Goal: Feedback & Contribution: Contribute content

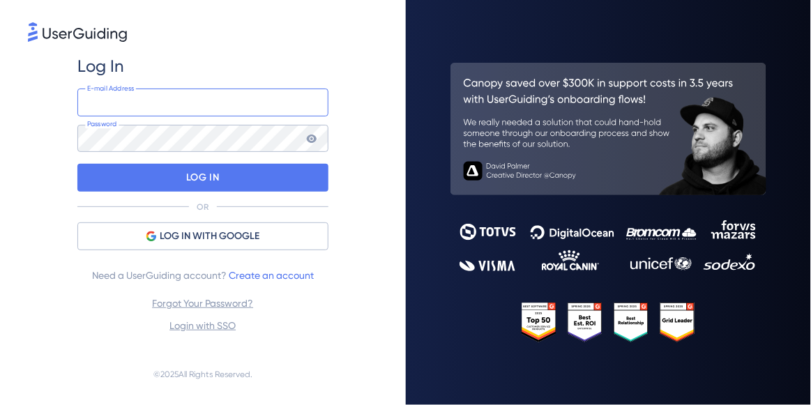
type input "[EMAIL_ADDRESS][DOMAIN_NAME]"
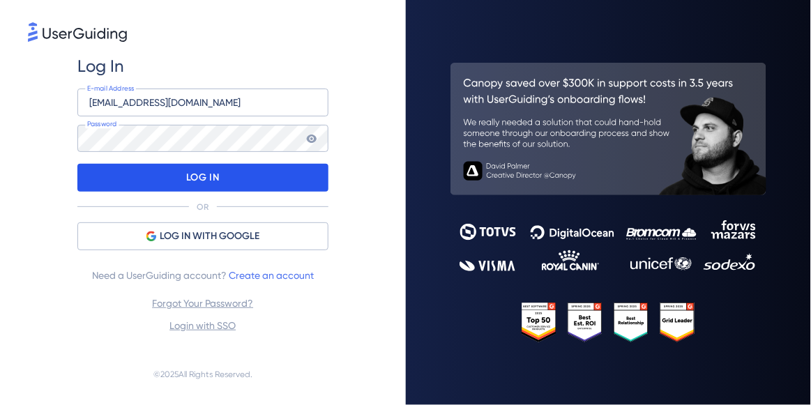
click at [211, 178] on p "LOG IN" at bounding box center [202, 178] width 33 height 22
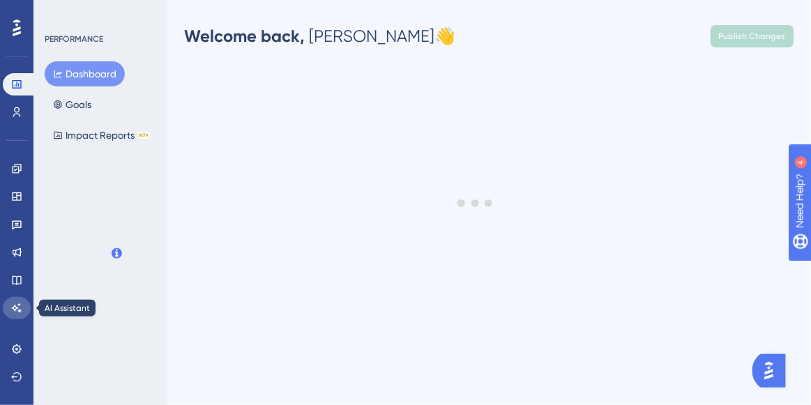
click at [20, 309] on icon at bounding box center [16, 308] width 11 height 11
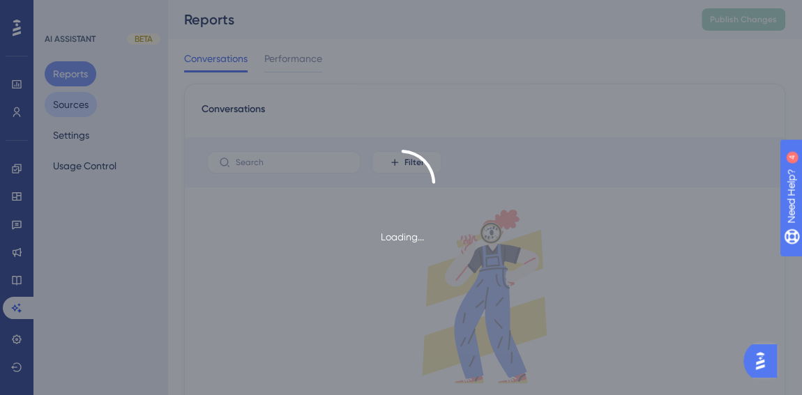
drag, startPoint x: 83, startPoint y: 109, endPoint x: 90, endPoint y: 110, distance: 7.1
click at [86, 108] on div "Loading..." at bounding box center [401, 197] width 802 height 395
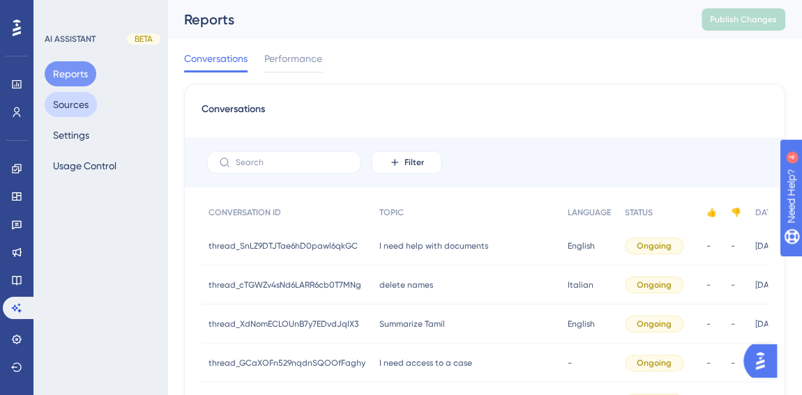
click at [74, 100] on button "Sources" at bounding box center [71, 104] width 52 height 25
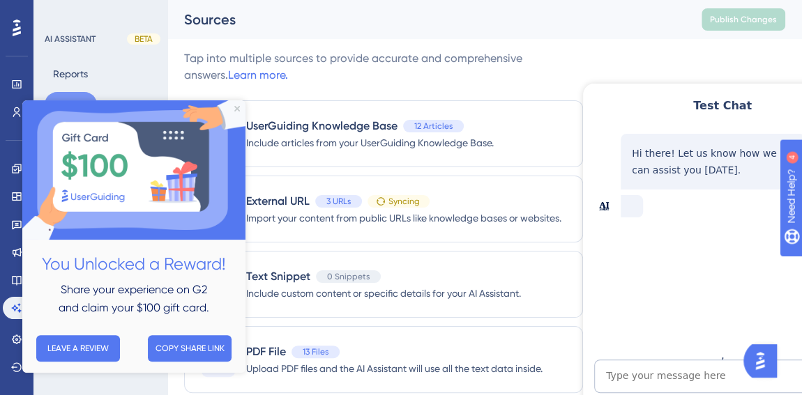
click at [630, 55] on div at bounding box center [722, 259] width 279 height 418
click at [237, 105] on img at bounding box center [133, 169] width 223 height 139
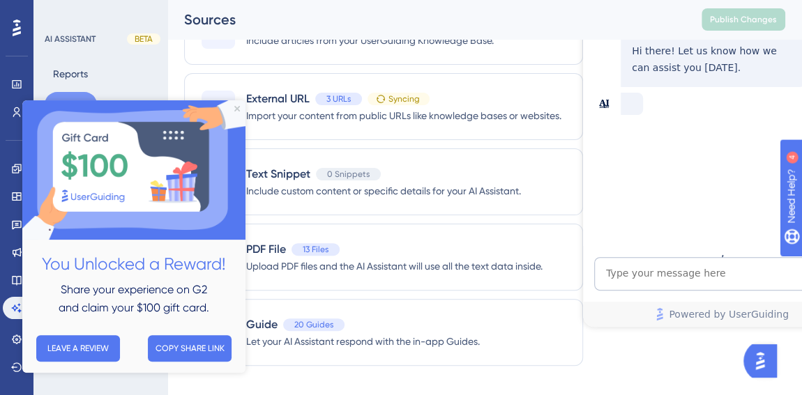
scroll to position [117, 0]
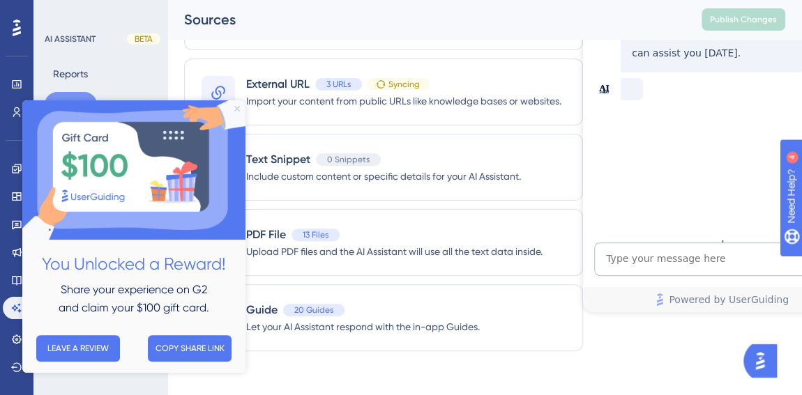
drag, startPoint x: 236, startPoint y: 109, endPoint x: 269, endPoint y: 207, distance: 103.6
click at [236, 109] on icon "Close Preview" at bounding box center [237, 109] width 6 height 6
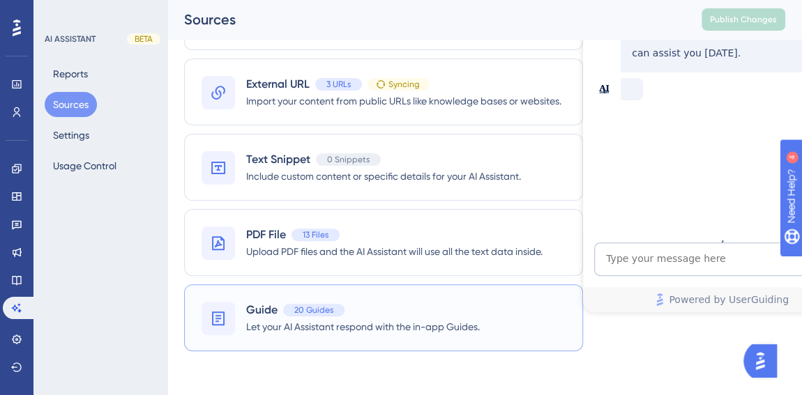
click at [270, 304] on span "Guide" at bounding box center [261, 310] width 31 height 17
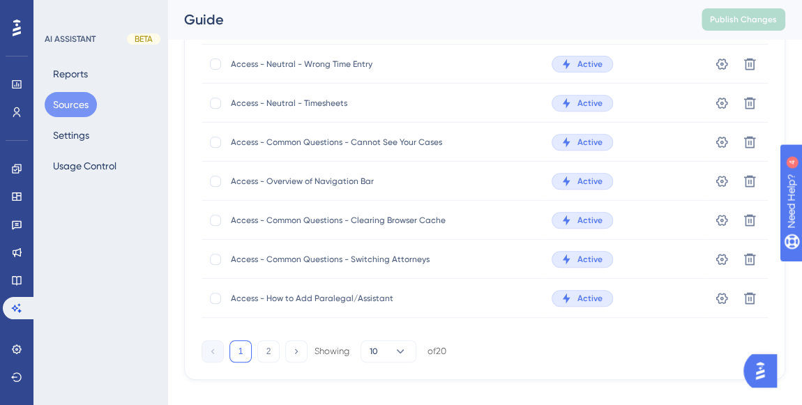
scroll to position [264, 0]
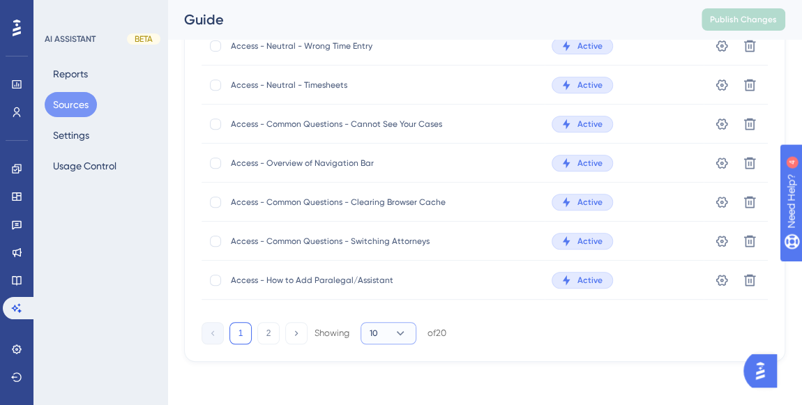
click at [397, 334] on icon at bounding box center [400, 333] width 14 height 14
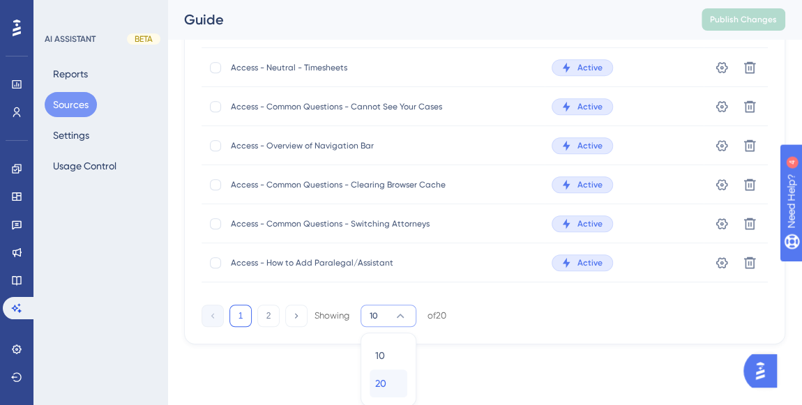
click at [383, 378] on span "20" at bounding box center [380, 383] width 11 height 17
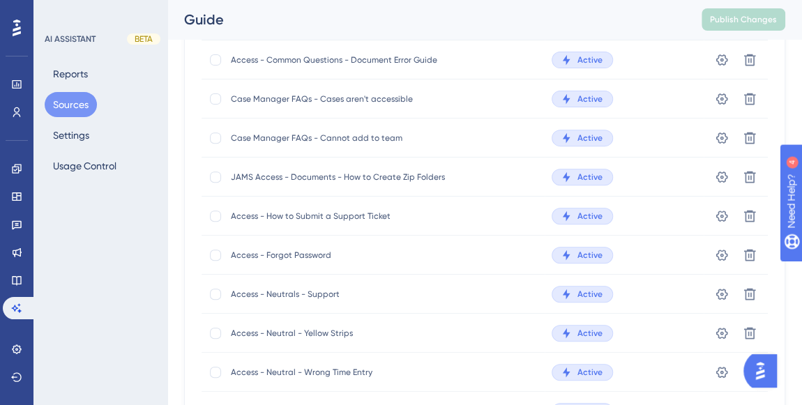
scroll to position [627, 0]
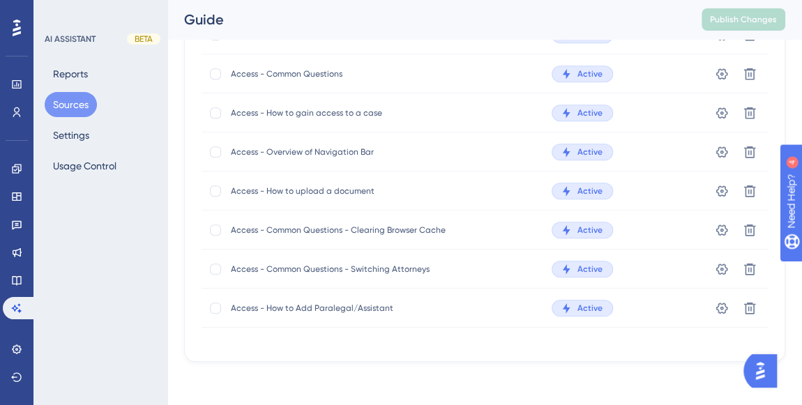
click at [320, 188] on span "Access - How to upload a document" at bounding box center [342, 190] width 223 height 11
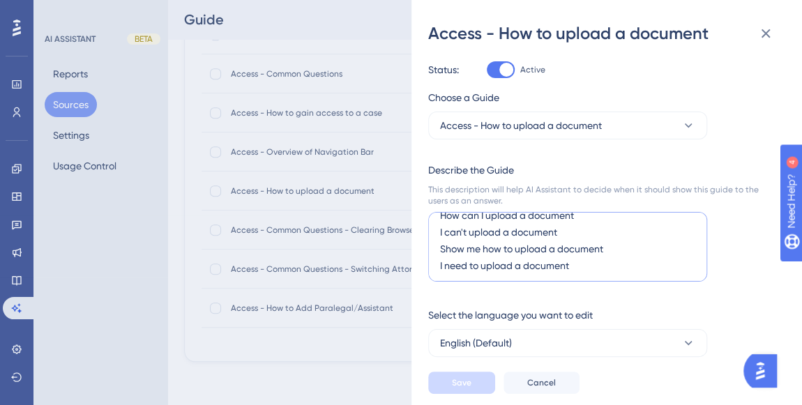
scroll to position [0, 0]
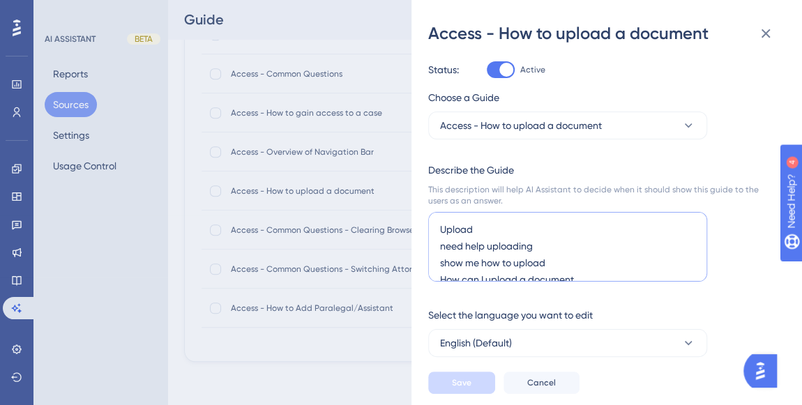
click at [478, 227] on textarea "Upload need help uploading show me how to upload How can I upload a document I …" at bounding box center [567, 247] width 279 height 70
click at [437, 225] on textarea "Upload need help uploading show me how to upload How can I upload a document I …" at bounding box center [567, 247] width 279 height 70
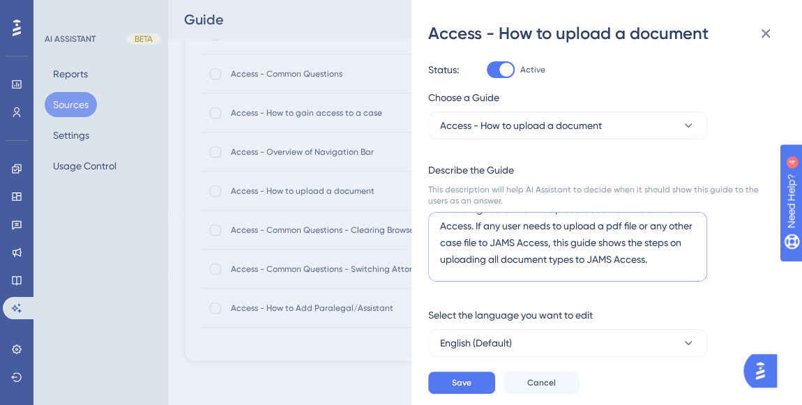
scroll to position [37, 0]
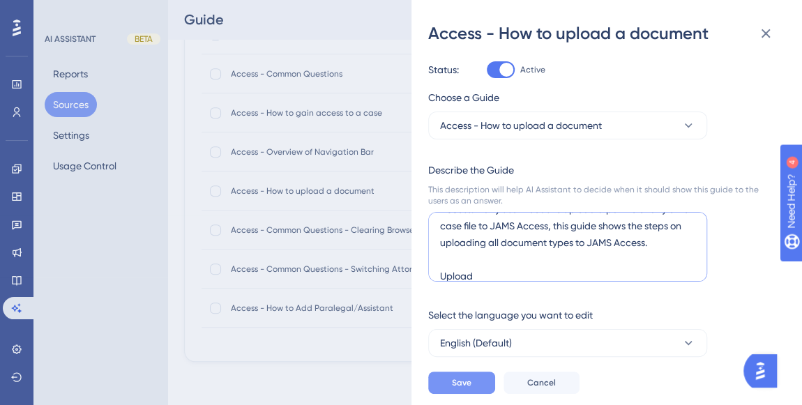
type textarea "This is a guide on how to upload documents to JAMS Access. If any user needs to…"
click at [469, 378] on span "Save" at bounding box center [462, 382] width 20 height 11
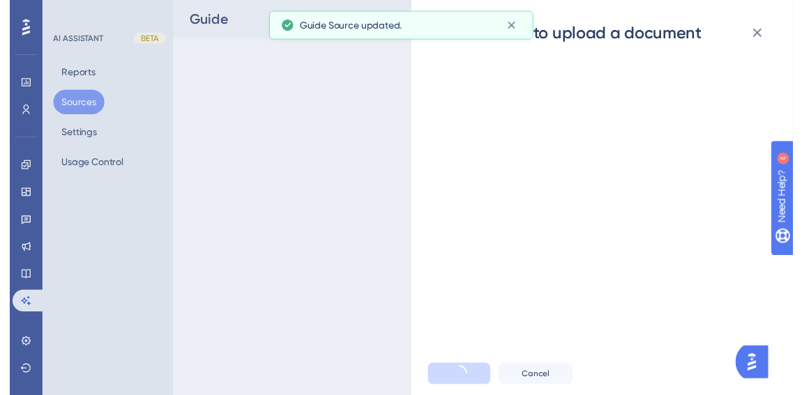
scroll to position [0, 0]
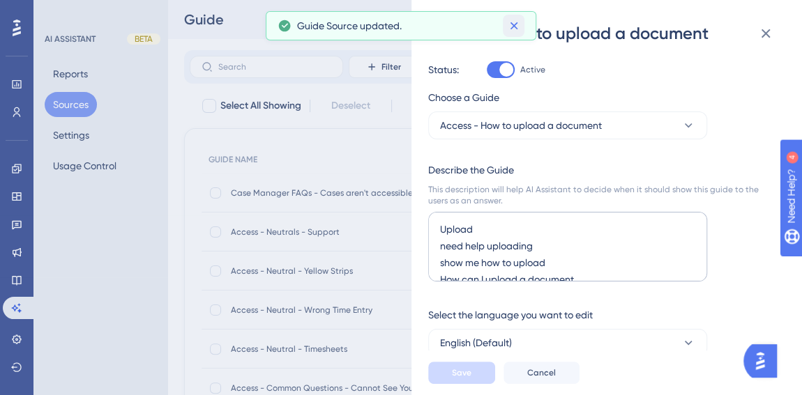
click at [510, 23] on icon at bounding box center [514, 26] width 8 height 8
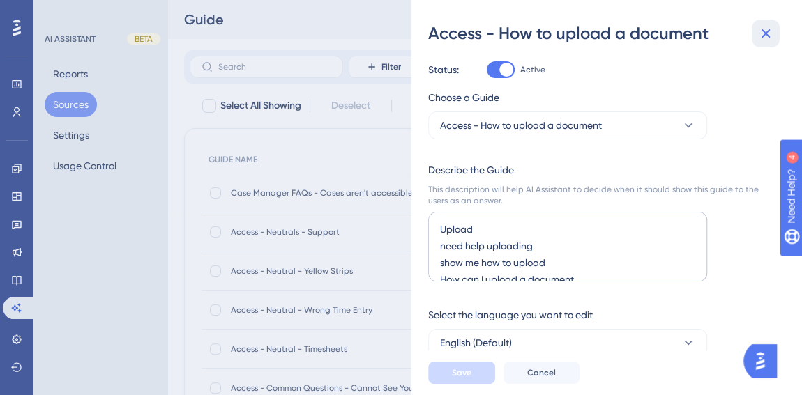
click at [761, 30] on icon at bounding box center [765, 33] width 17 height 17
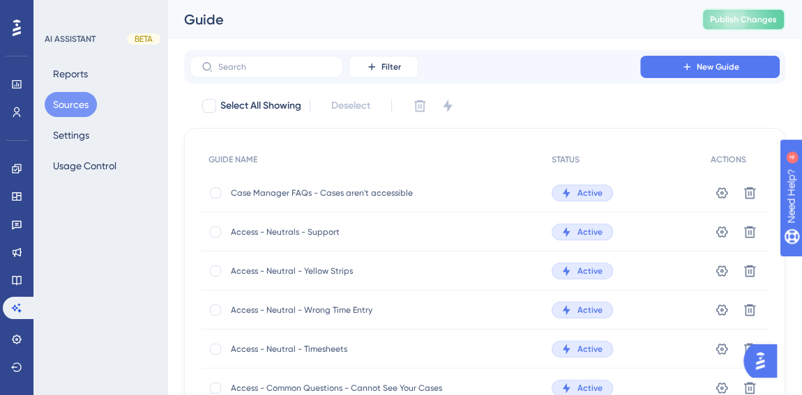
click at [755, 16] on span "Publish Changes" at bounding box center [743, 19] width 67 height 11
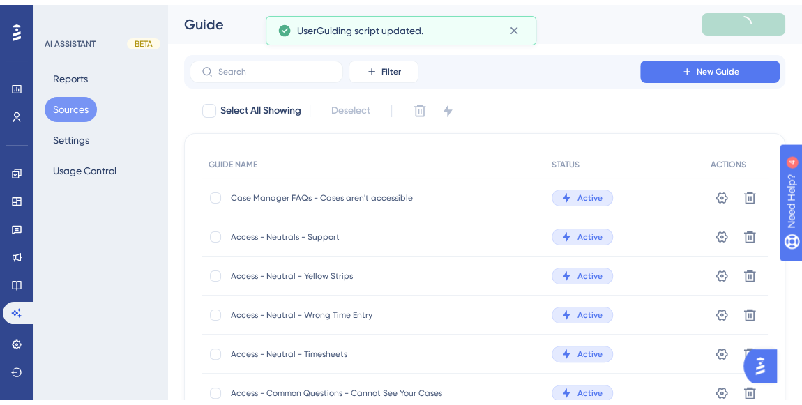
scroll to position [211, 0]
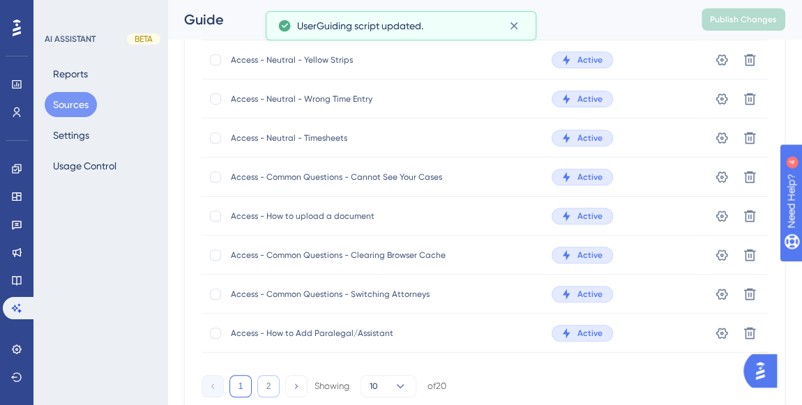
click at [268, 394] on button "2" at bounding box center [268, 386] width 22 height 22
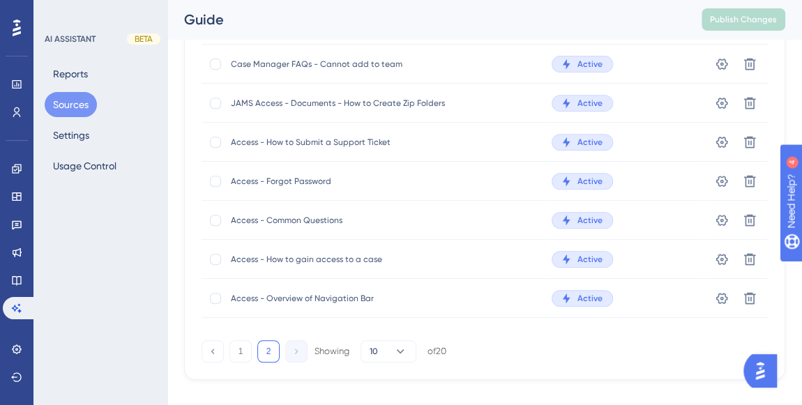
scroll to position [264, 0]
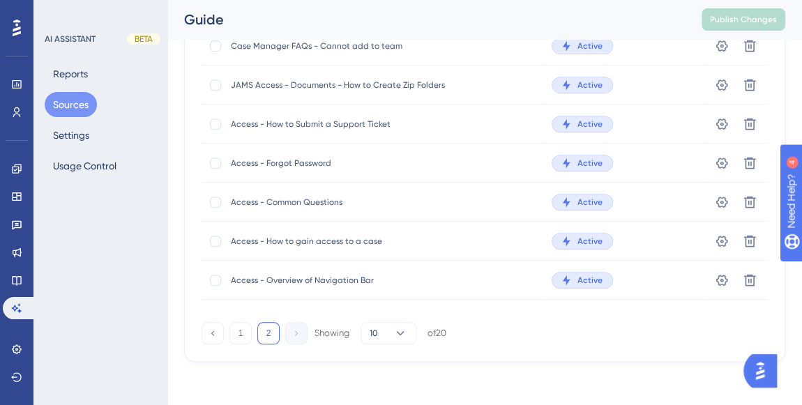
click at [306, 158] on span "Access - Forgot Password" at bounding box center [342, 163] width 223 height 11
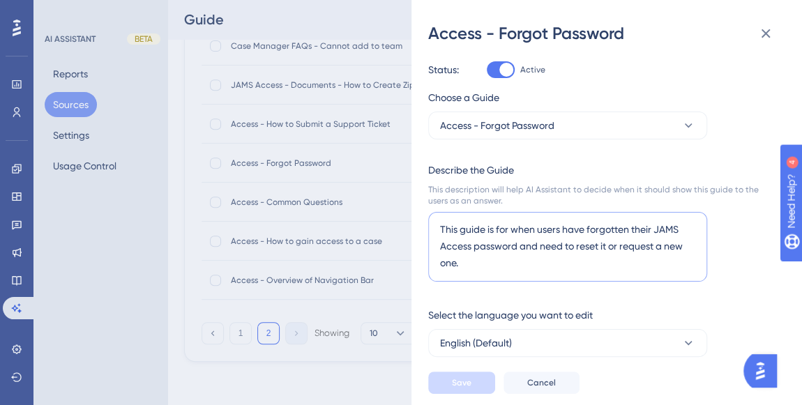
click at [483, 260] on textarea "This guide is for when users have forgotten their JAMS Access password and need…" at bounding box center [567, 247] width 279 height 70
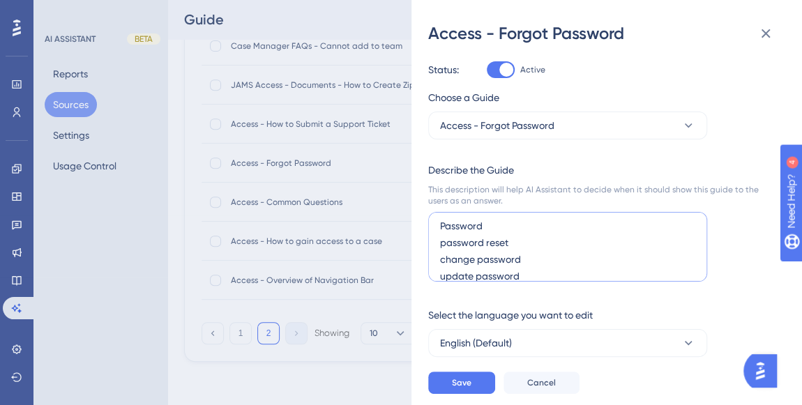
scroll to position [87, 0]
type textarea "This guide is for when users have forgotten their JAMS Access password and need…"
click at [466, 386] on span "Save" at bounding box center [462, 382] width 20 height 11
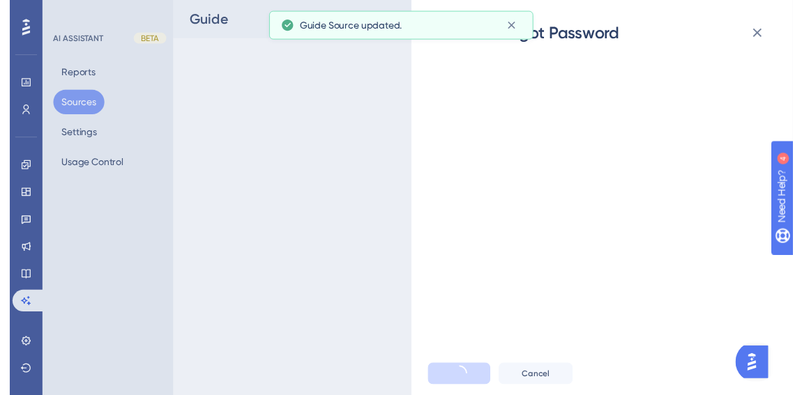
scroll to position [0, 0]
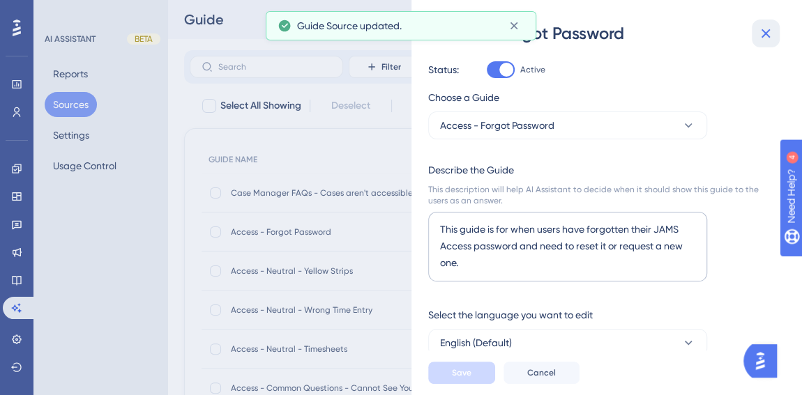
click at [760, 40] on icon at bounding box center [765, 33] width 17 height 17
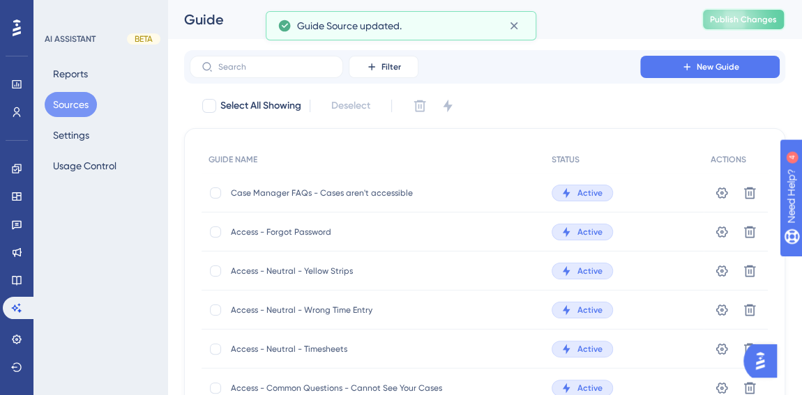
click at [760, 23] on span "Publish Changes" at bounding box center [743, 19] width 67 height 11
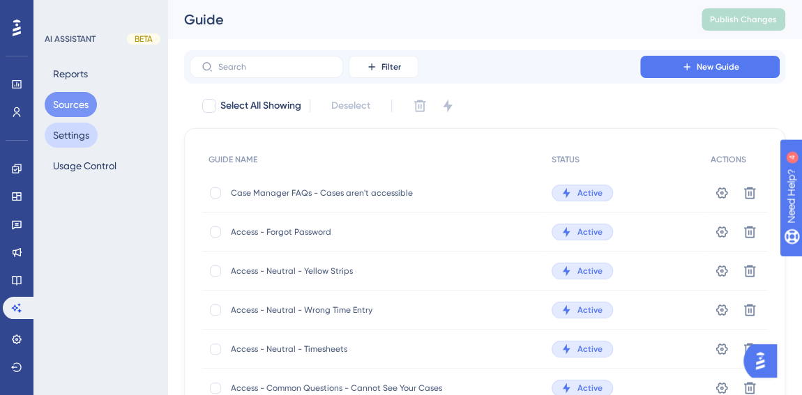
click at [75, 143] on button "Settings" at bounding box center [71, 135] width 53 height 25
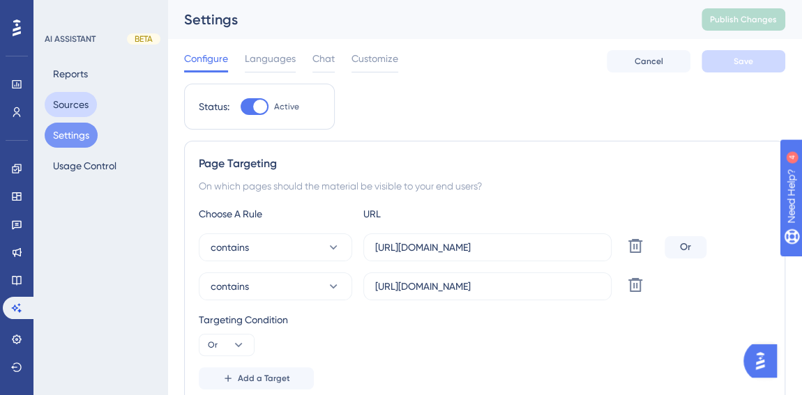
click at [65, 97] on button "Sources" at bounding box center [71, 104] width 52 height 25
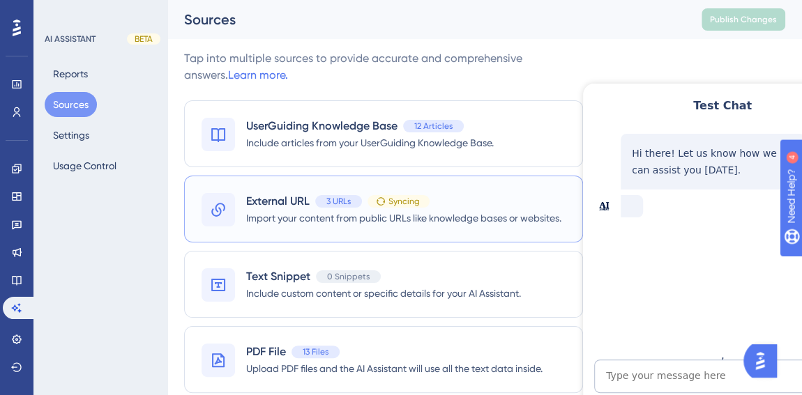
click at [280, 204] on span "External URL" at bounding box center [277, 201] width 63 height 17
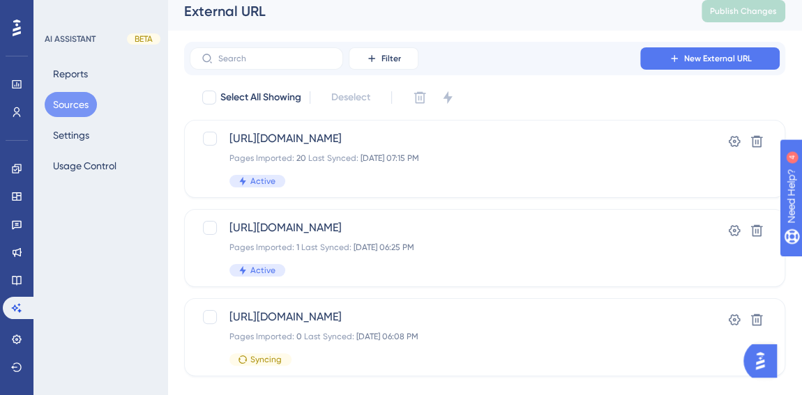
scroll to position [33, 0]
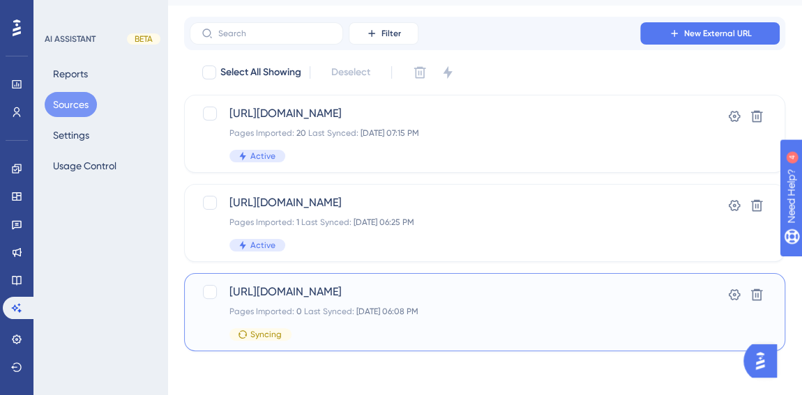
click at [429, 323] on div "[URL][DOMAIN_NAME] Pages Imported: 0 Last Synced: [DATE] 06:08 PM Syncing" at bounding box center [428, 312] width 399 height 57
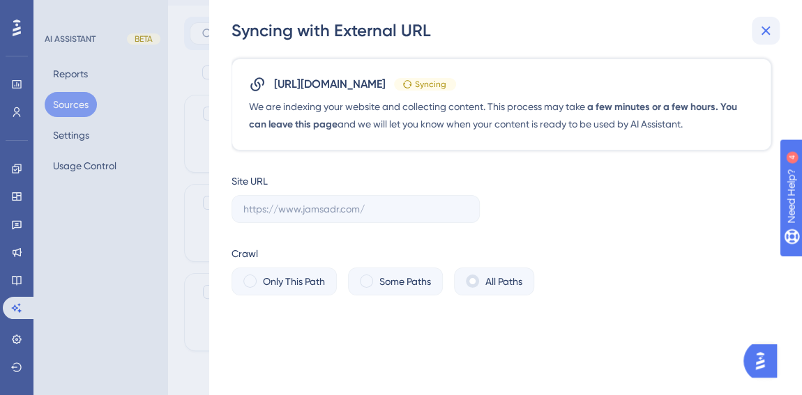
click at [764, 29] on icon at bounding box center [765, 30] width 9 height 9
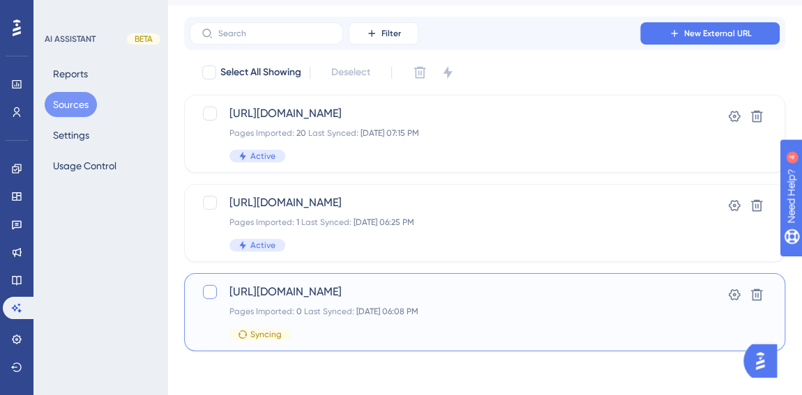
click at [213, 296] on div at bounding box center [210, 292] width 14 height 14
checkbox input "true"
click at [423, 69] on icon at bounding box center [420, 73] width 14 height 14
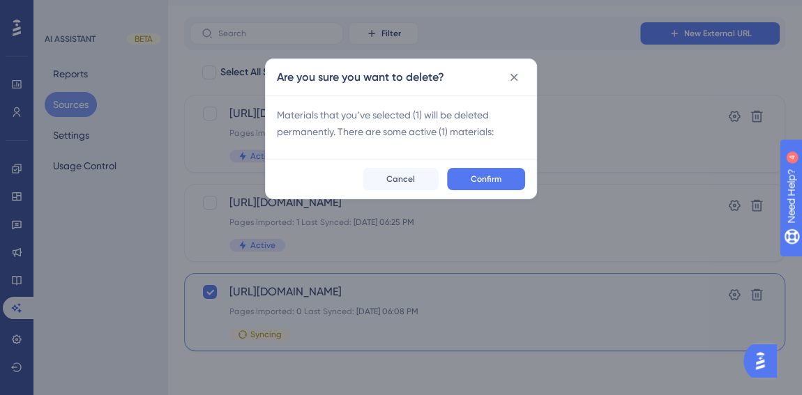
scroll to position [24, 0]
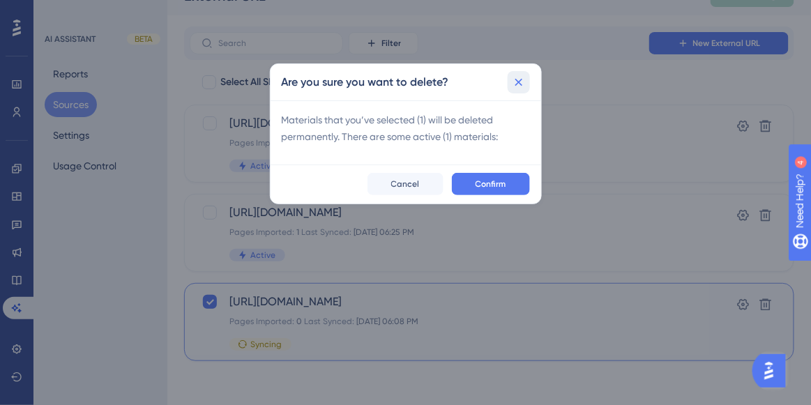
click at [518, 77] on icon at bounding box center [519, 82] width 14 height 14
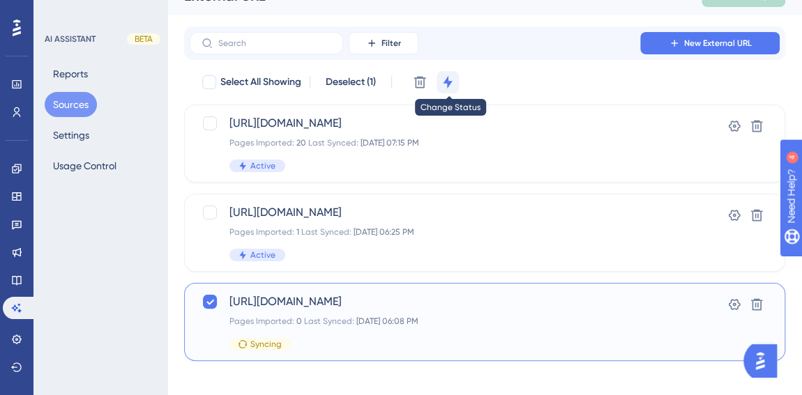
click at [450, 82] on icon at bounding box center [447, 82] width 9 height 13
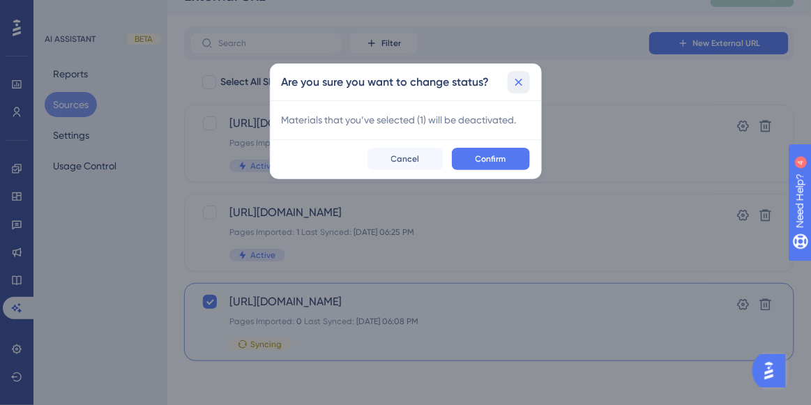
click at [515, 77] on icon at bounding box center [519, 82] width 14 height 14
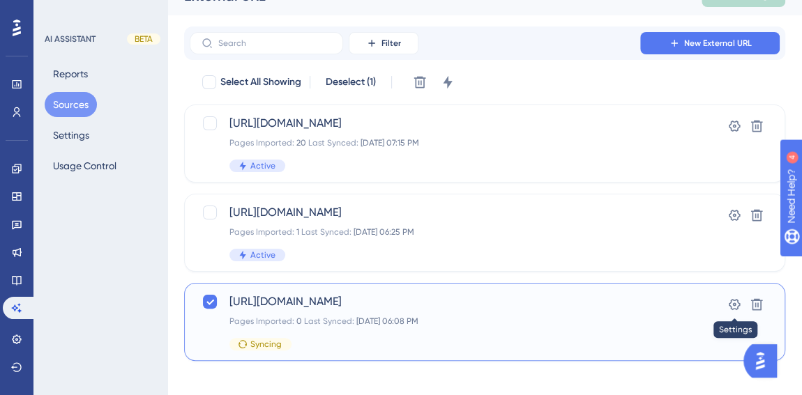
click at [734, 298] on icon at bounding box center [734, 305] width 14 height 14
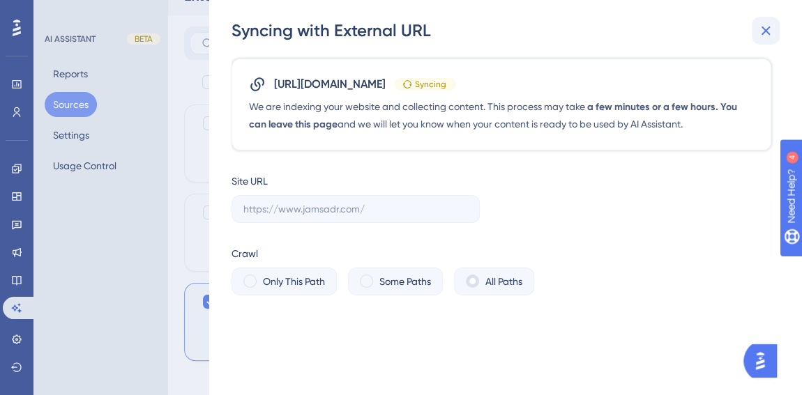
click at [761, 26] on icon at bounding box center [765, 30] width 17 height 17
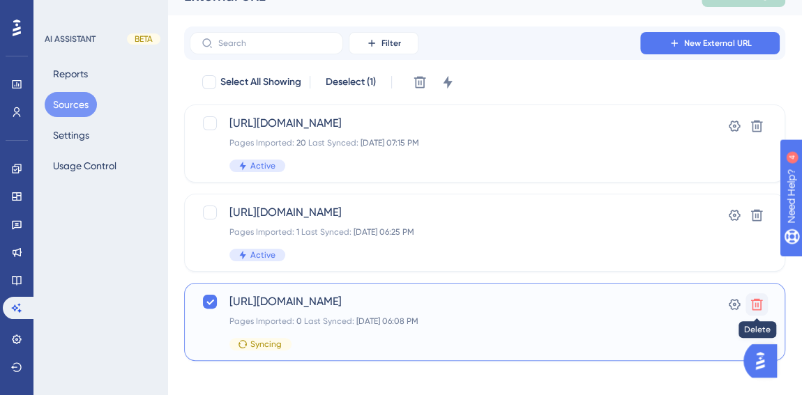
click at [756, 303] on icon at bounding box center [757, 305] width 14 height 14
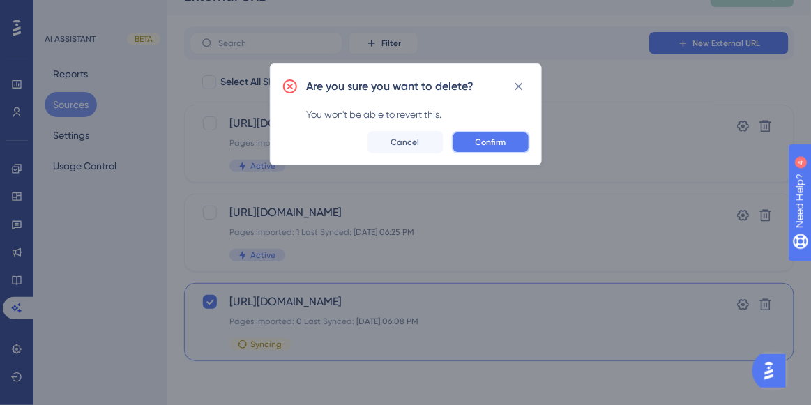
click at [492, 144] on span "Confirm" at bounding box center [491, 142] width 31 height 11
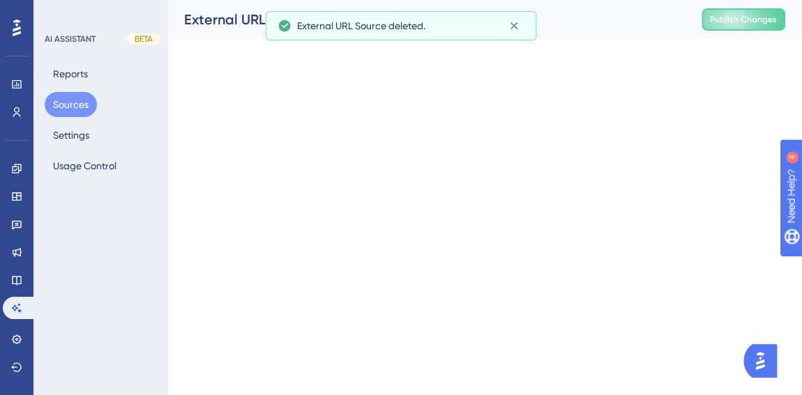
scroll to position [0, 0]
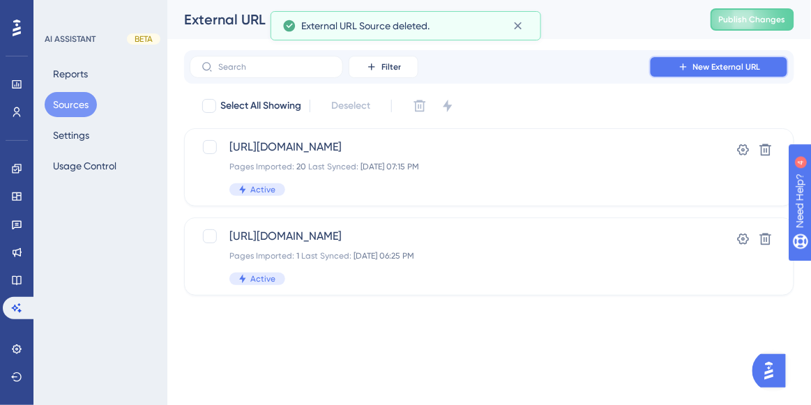
click at [723, 67] on span "New External URL" at bounding box center [727, 66] width 68 height 11
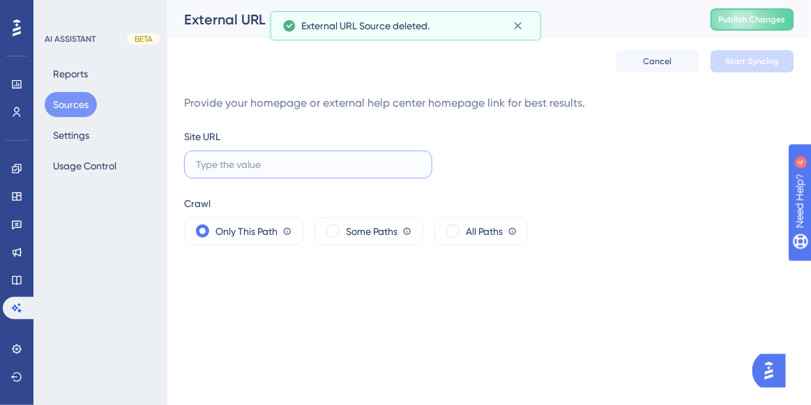
click at [308, 170] on input "text" at bounding box center [308, 164] width 225 height 15
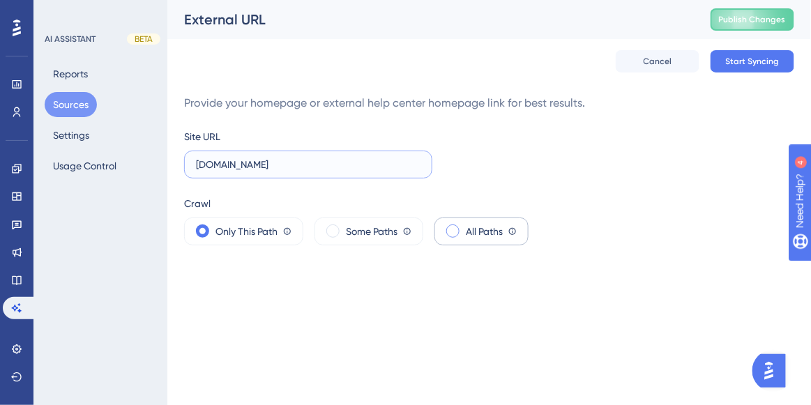
type input "[DOMAIN_NAME]"
click at [453, 231] on span at bounding box center [452, 231] width 13 height 13
click at [464, 227] on input "radio" at bounding box center [464, 227] width 0 height 0
click at [761, 62] on span "Start Syncing" at bounding box center [753, 61] width 54 height 11
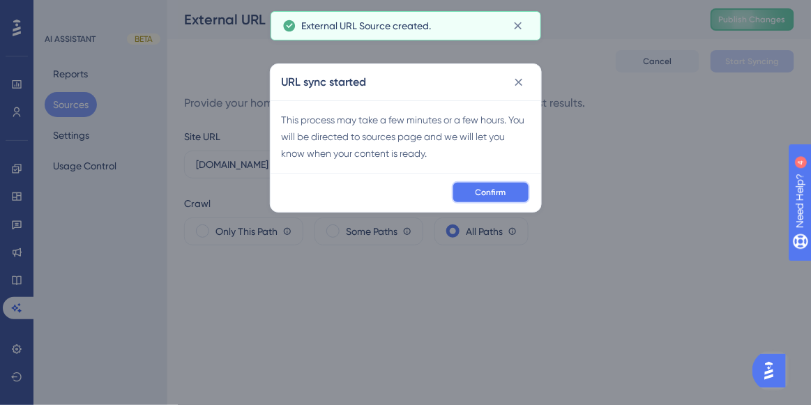
click at [478, 192] on span "Confirm" at bounding box center [491, 192] width 31 height 11
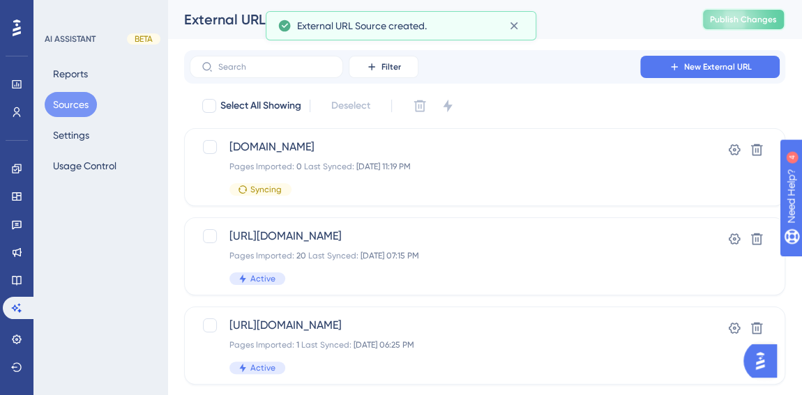
click at [738, 23] on span "Publish Changes" at bounding box center [743, 19] width 67 height 11
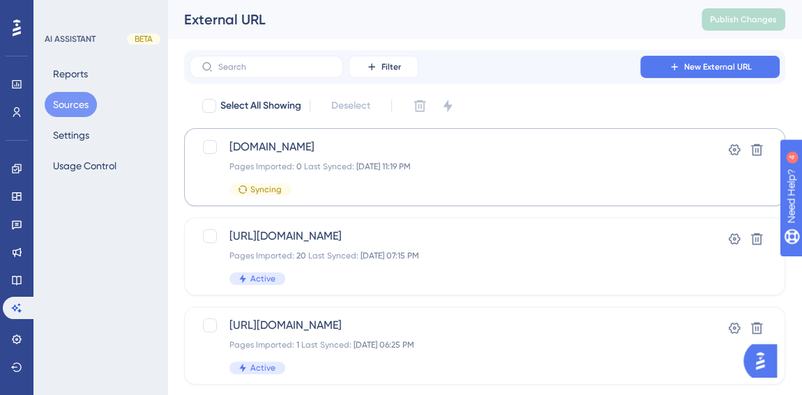
scroll to position [33, 0]
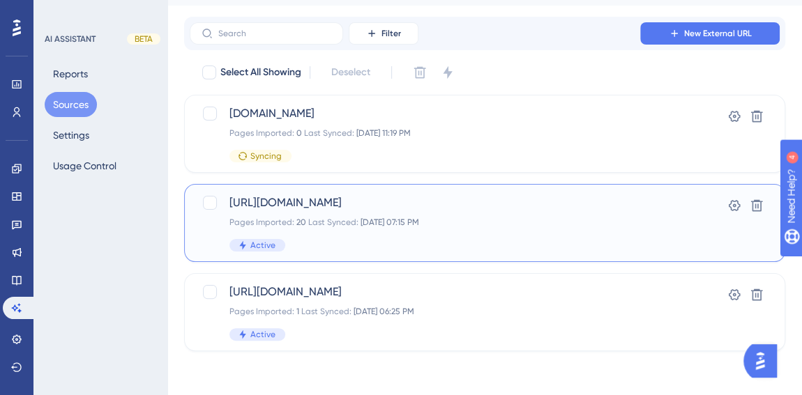
click at [334, 201] on span "[URL][DOMAIN_NAME]" at bounding box center [428, 203] width 399 height 17
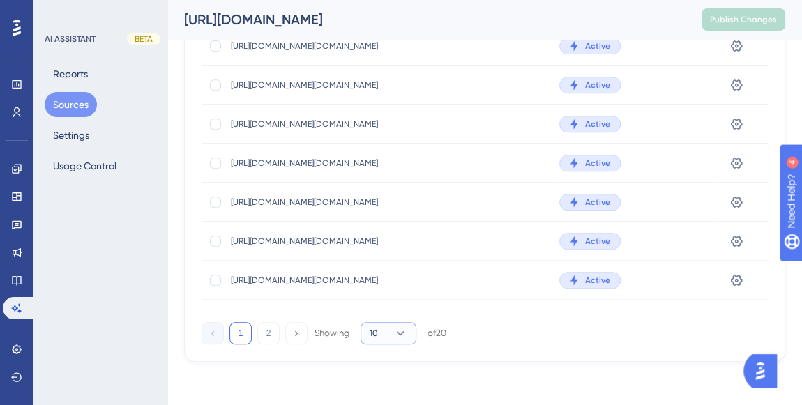
click at [393, 339] on icon at bounding box center [400, 333] width 14 height 14
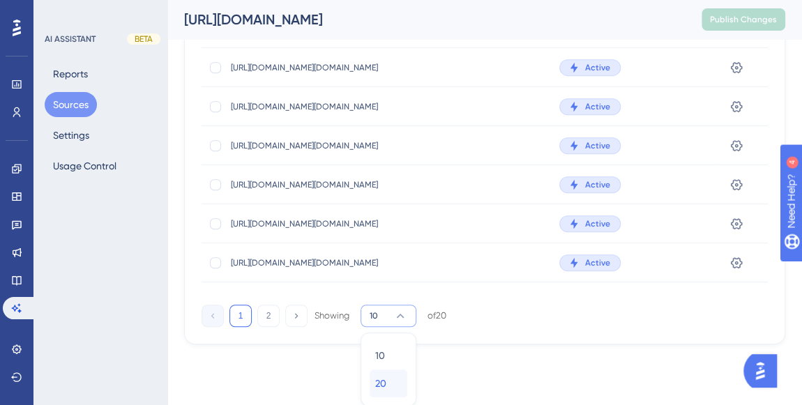
click at [393, 382] on div "20 20" at bounding box center [388, 384] width 26 height 28
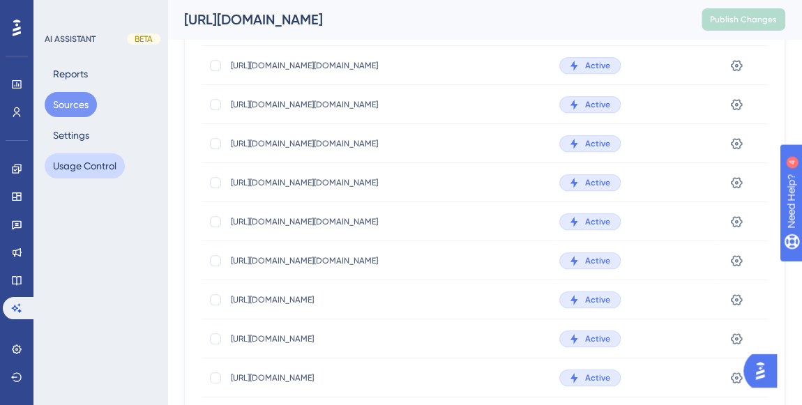
scroll to position [416, 0]
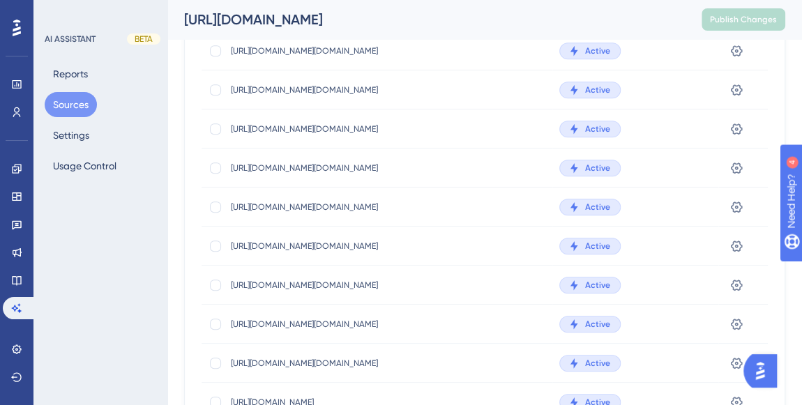
click at [76, 109] on button "Sources" at bounding box center [71, 104] width 52 height 25
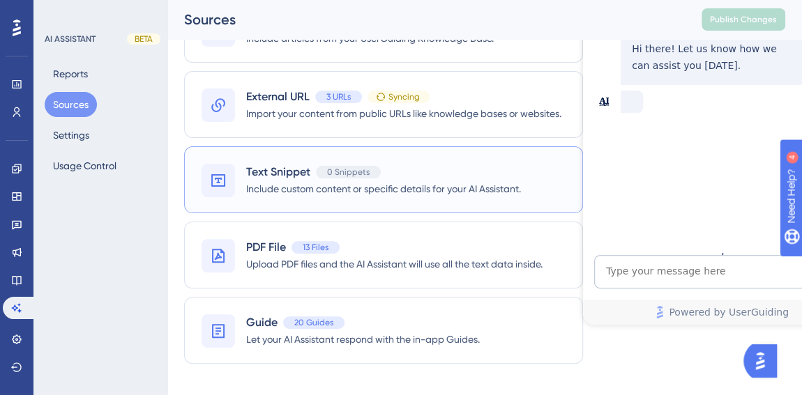
scroll to position [117, 0]
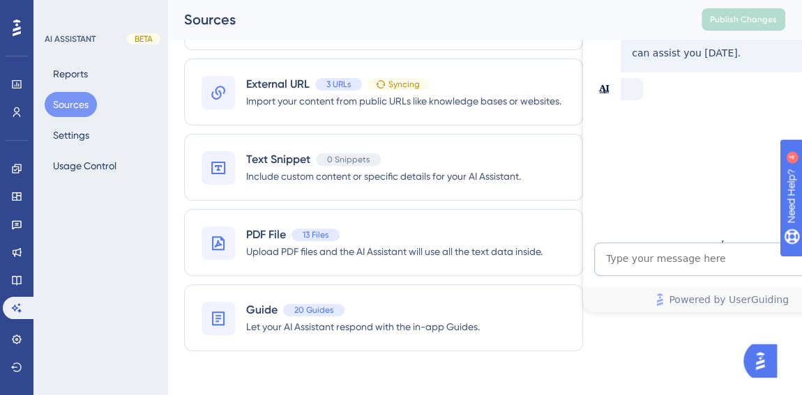
drag, startPoint x: 287, startPoint y: 98, endPoint x: 295, endPoint y: 101, distance: 8.2
click at [288, 98] on span "Import your content from public URLs like knowledge bases or websites." at bounding box center [403, 101] width 315 height 17
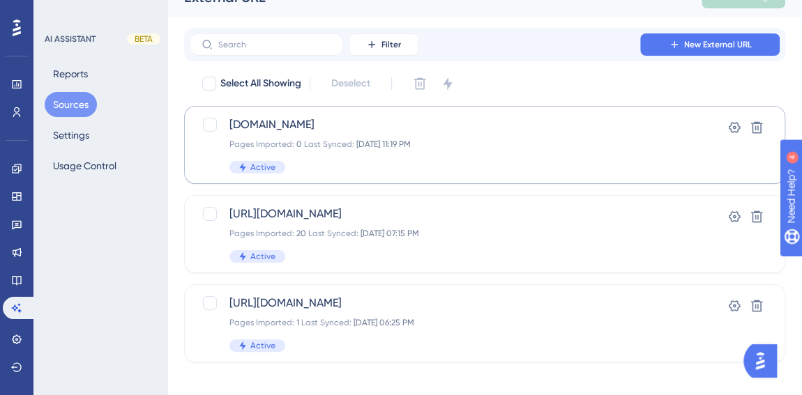
scroll to position [33, 0]
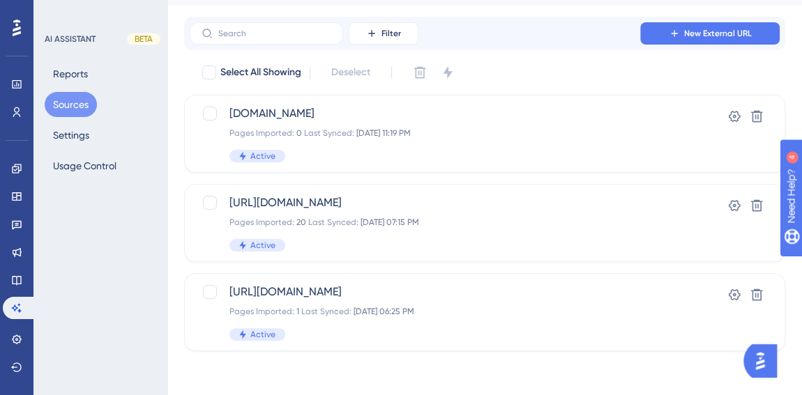
click at [80, 102] on button "Sources" at bounding box center [71, 104] width 52 height 25
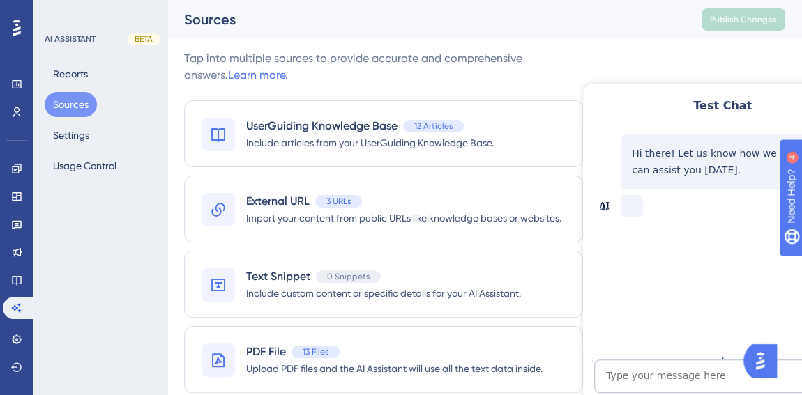
drag, startPoint x: 636, startPoint y: 22, endPoint x: 632, endPoint y: 59, distance: 36.5
click at [642, 30] on div "Sources Publish Changes" at bounding box center [484, 19] width 635 height 39
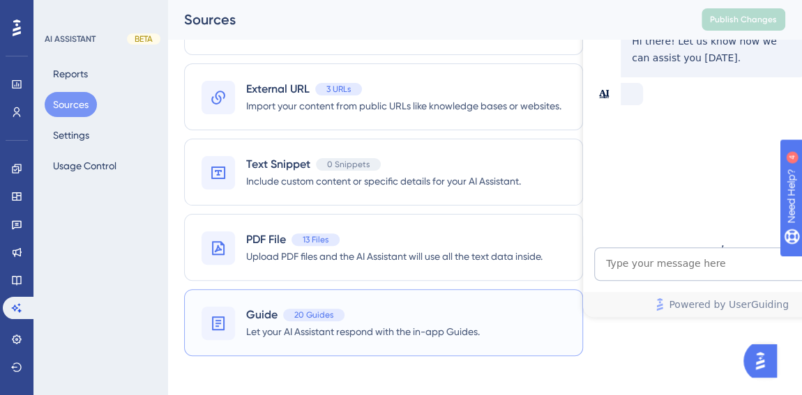
scroll to position [117, 0]
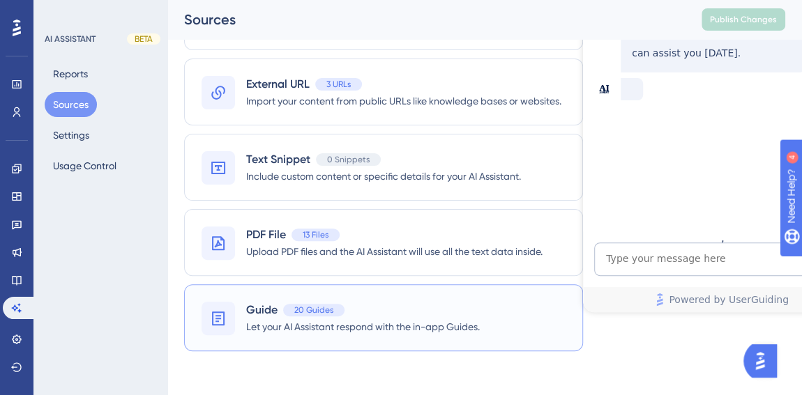
click at [250, 310] on span "Guide" at bounding box center [261, 310] width 31 height 17
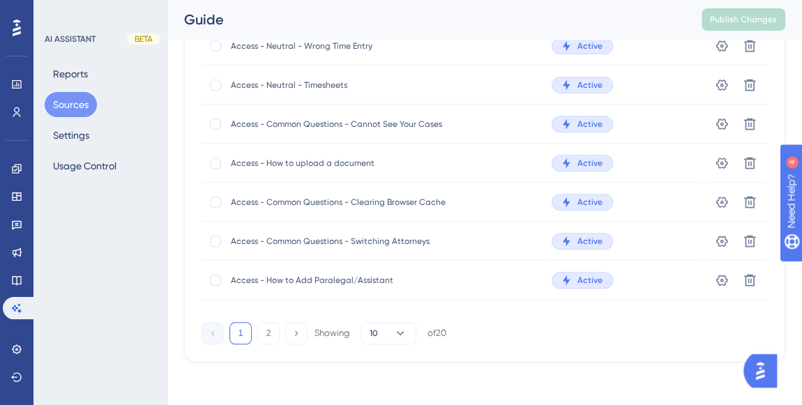
scroll to position [53, 0]
click at [395, 337] on icon at bounding box center [400, 333] width 14 height 14
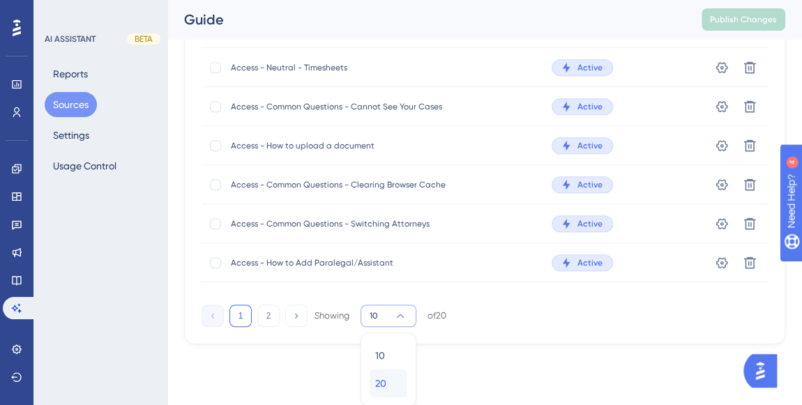
click at [388, 377] on div "20 20" at bounding box center [388, 384] width 26 height 28
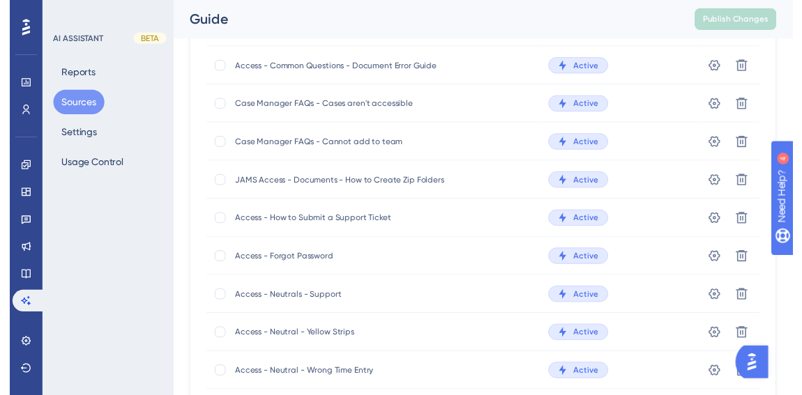
scroll to position [0, 0]
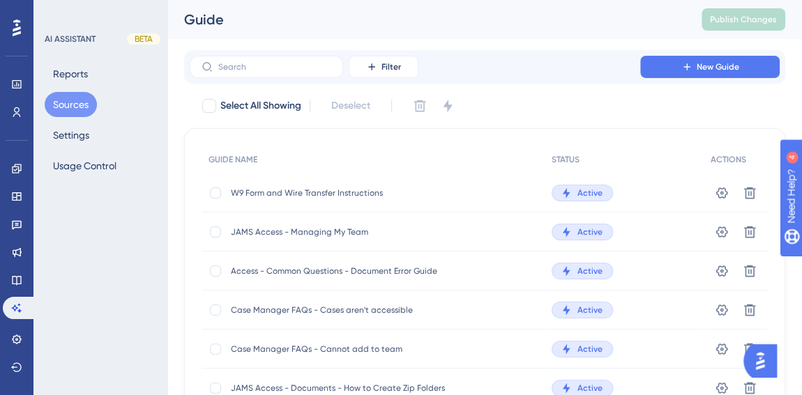
click at [374, 267] on span "Access - Common Questions - Document Error Guide" at bounding box center [342, 271] width 223 height 11
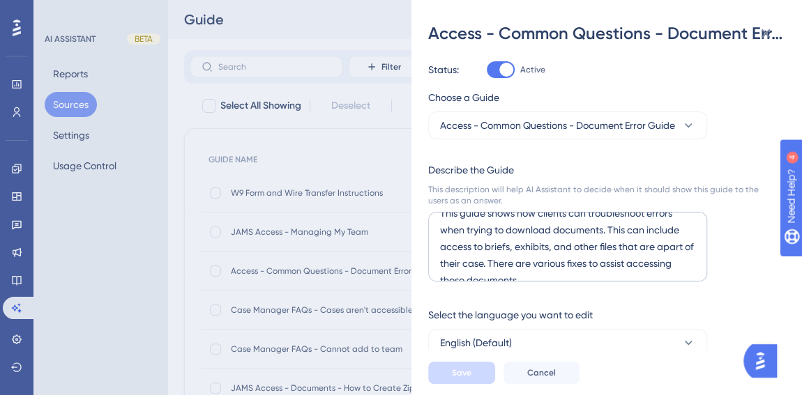
scroll to position [31, 0]
drag, startPoint x: 545, startPoint y: 263, endPoint x: 571, endPoint y: 266, distance: 26.0
click at [545, 264] on textarea "This guide shows how clients can troubleshoot errors when trying to download do…" at bounding box center [567, 247] width 279 height 70
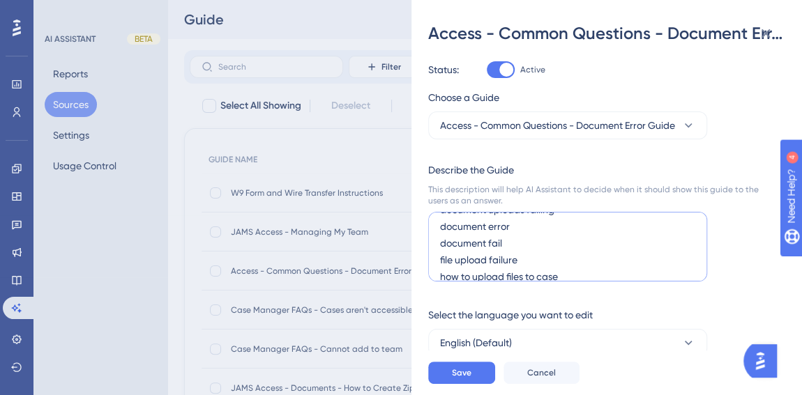
scroll to position [154, 0]
type textarea "This guide shows how clients can troubleshoot errors when trying to download do…"
click at [469, 379] on span "Save" at bounding box center [462, 372] width 20 height 11
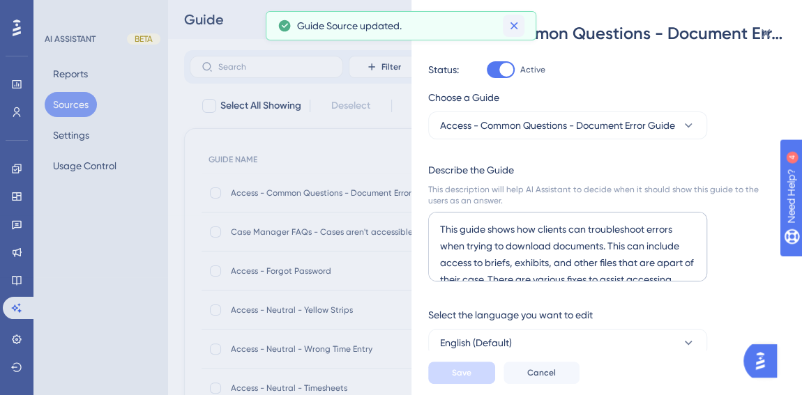
click at [510, 24] on icon at bounding box center [514, 26] width 14 height 14
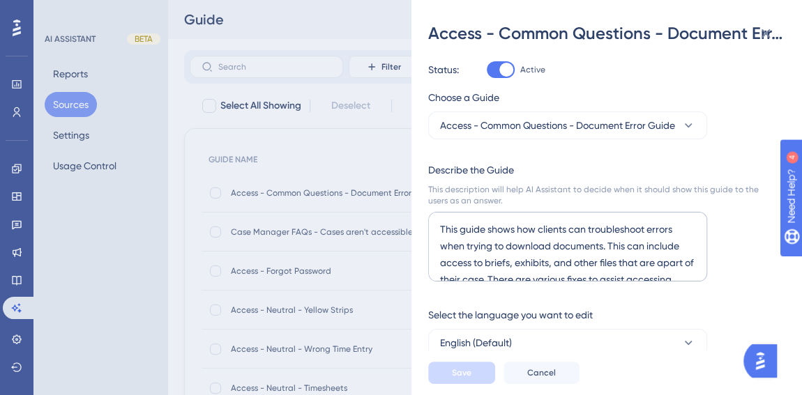
drag, startPoint x: 294, startPoint y: 14, endPoint x: 312, endPoint y: 13, distance: 18.1
click at [294, 13] on div "Access - Common Questions - Document Error Guide Status: Active Choose a Guide …" at bounding box center [401, 197] width 802 height 395
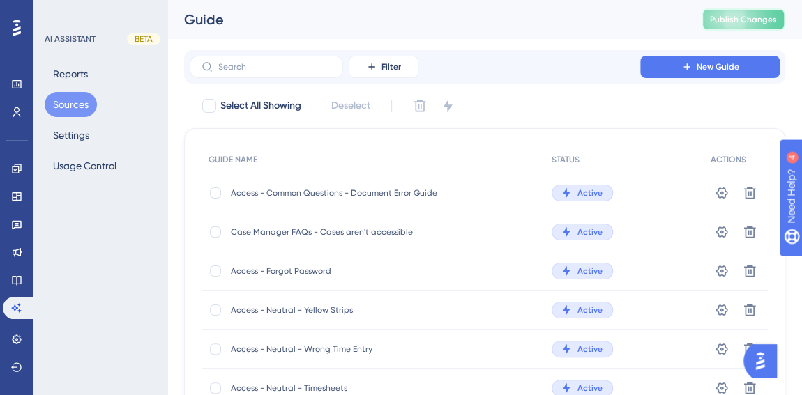
click at [777, 20] on span "Publish Changes" at bounding box center [743, 19] width 67 height 11
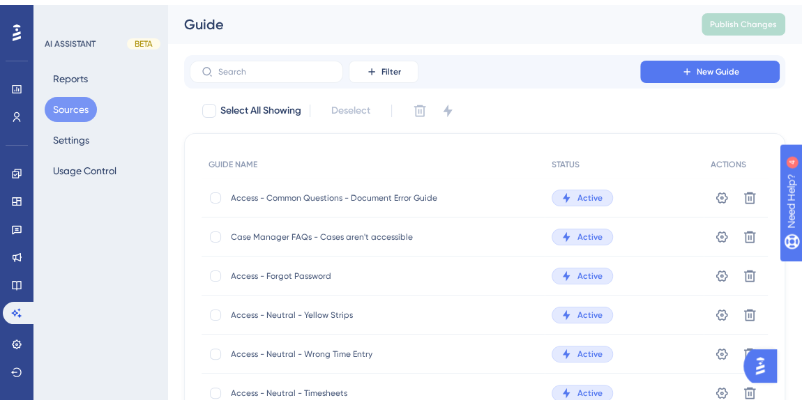
scroll to position [264, 0]
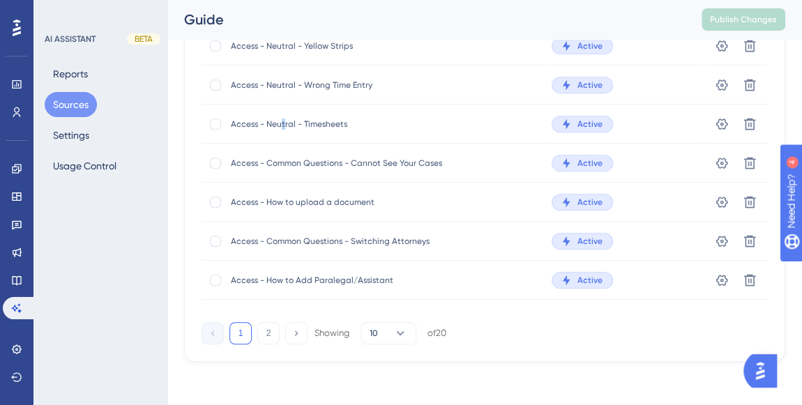
click at [282, 120] on span "Access - Neutral - Timesheets" at bounding box center [342, 124] width 223 height 11
click at [296, 109] on div "Access - Neutral - Timesheets Access - Neutral - Timesheets" at bounding box center [342, 124] width 223 height 39
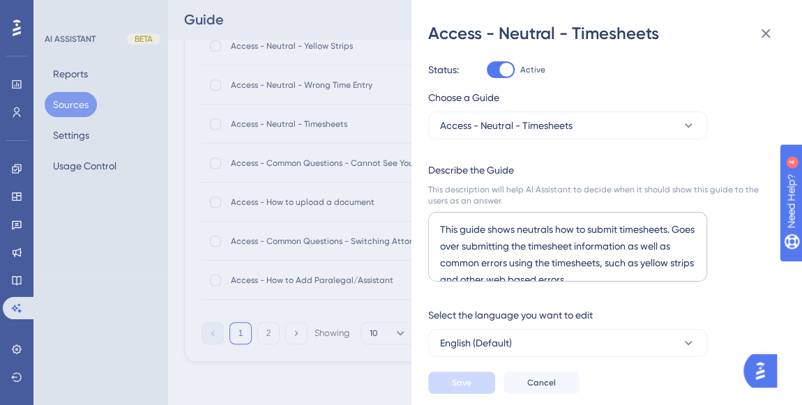
scroll to position [185, 0]
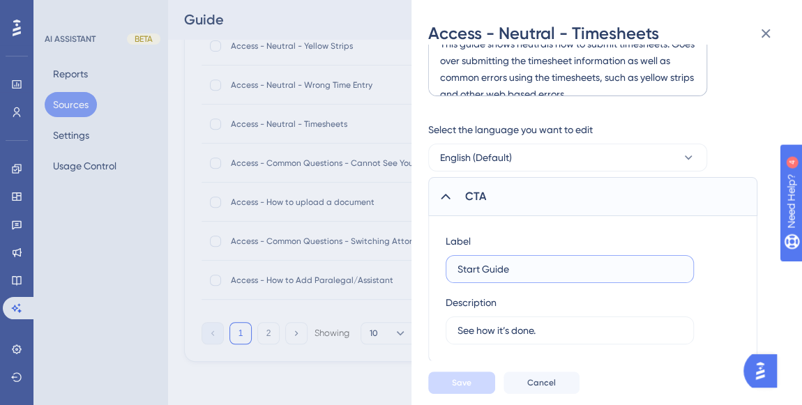
drag, startPoint x: 509, startPoint y: 266, endPoint x: 521, endPoint y: 269, distance: 12.4
click at [509, 266] on input "Start Guide" at bounding box center [569, 268] width 225 height 15
drag, startPoint x: 515, startPoint y: 270, endPoint x: 290, endPoint y: 232, distance: 227.7
click at [243, 225] on div "Access - Neutral - Timesheets Status: Active Choose a Guide Access - Neutral - …" at bounding box center [401, 202] width 802 height 405
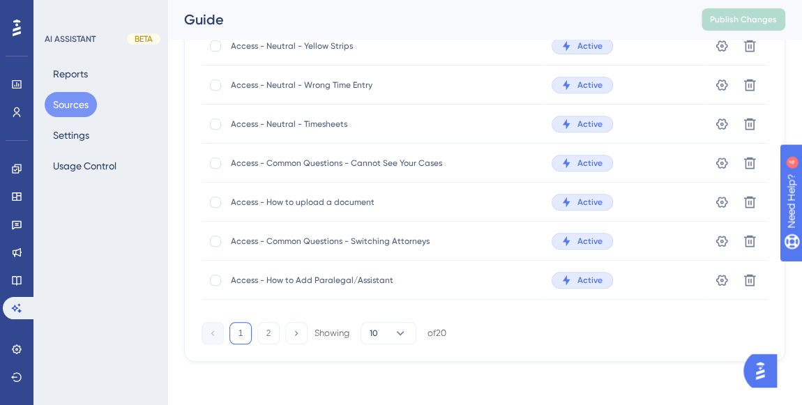
click at [351, 128] on span "Access - Neutral - Timesheets" at bounding box center [342, 124] width 223 height 11
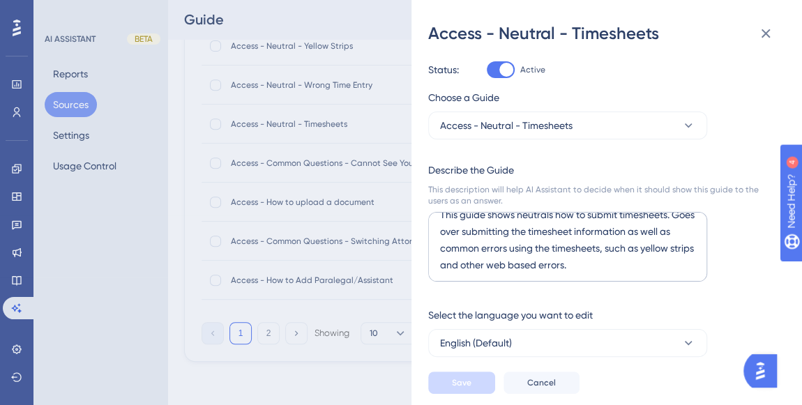
scroll to position [185, 0]
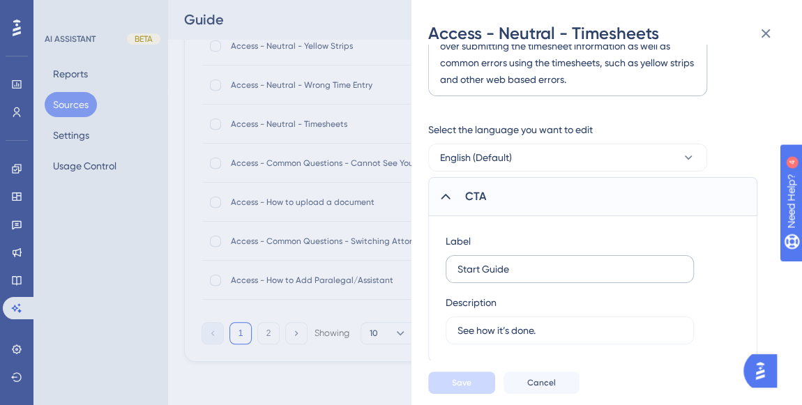
drag, startPoint x: 532, startPoint y: 276, endPoint x: 524, endPoint y: 273, distance: 8.2
click at [529, 275] on label "Start Guide" at bounding box center [570, 269] width 248 height 28
click at [529, 275] on input "Start Guide" at bounding box center [569, 268] width 225 height 15
drag, startPoint x: 520, startPoint y: 269, endPoint x: 384, endPoint y: 260, distance: 137.0
click at [384, 260] on div "Access - Neutral - Timesheets Status: Active Choose a Guide Access - Neutral - …" at bounding box center [401, 202] width 802 height 405
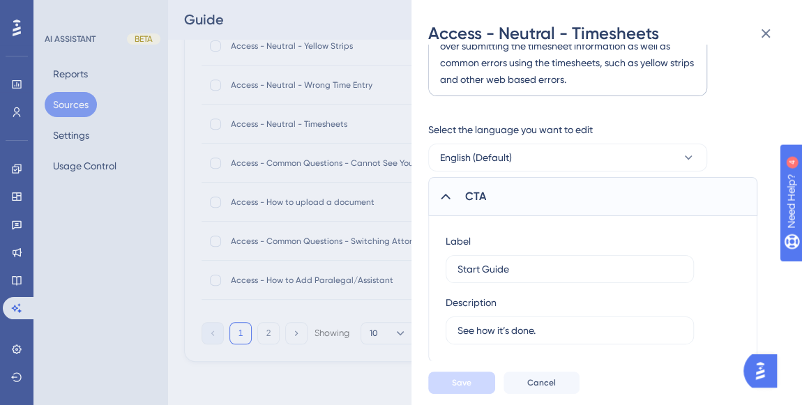
scroll to position [0, 0]
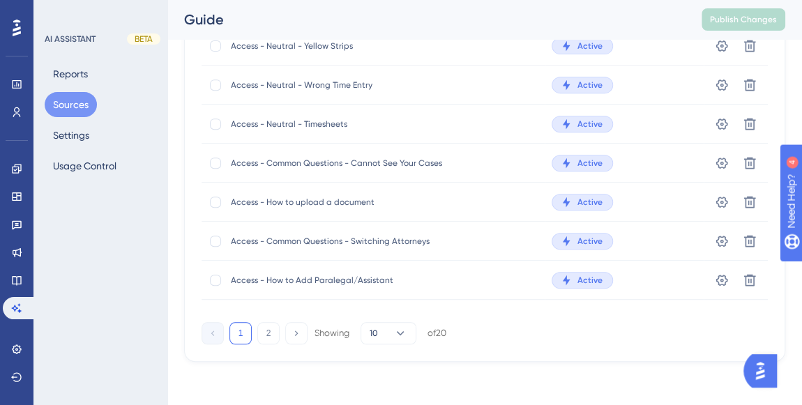
click at [311, 121] on span "Access - Neutral - Timesheets" at bounding box center [342, 124] width 223 height 11
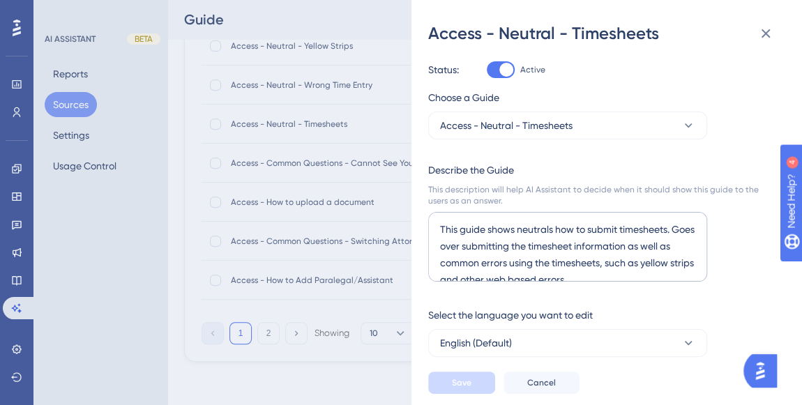
scroll to position [185, 0]
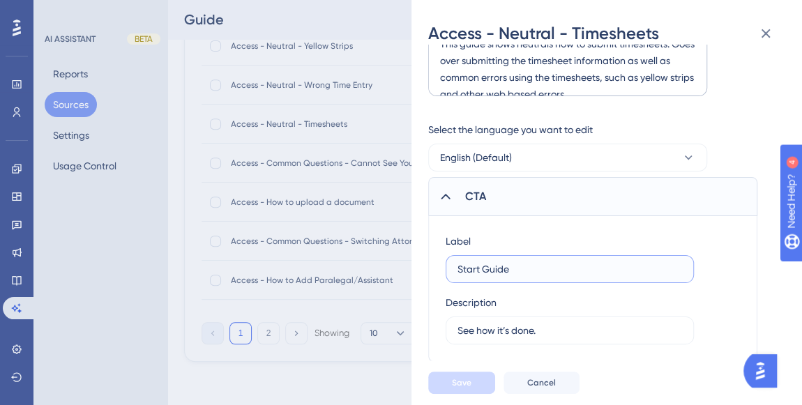
click at [503, 271] on input "Start Guide" at bounding box center [569, 268] width 225 height 15
click at [504, 271] on input "Start Guide" at bounding box center [569, 268] width 225 height 15
type input "Timesheets Guide"
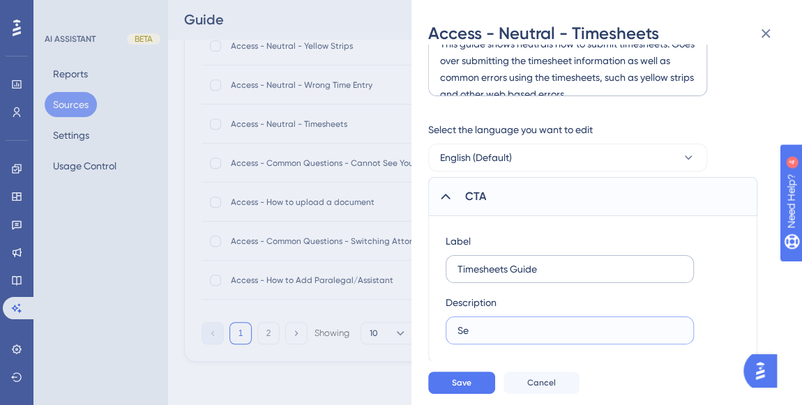
type input "S"
type input "See how to enter timesheets."
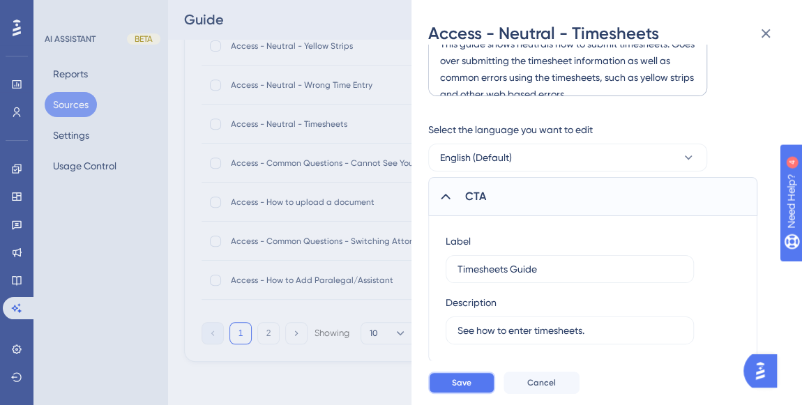
click at [460, 376] on button "Save" at bounding box center [461, 383] width 67 height 22
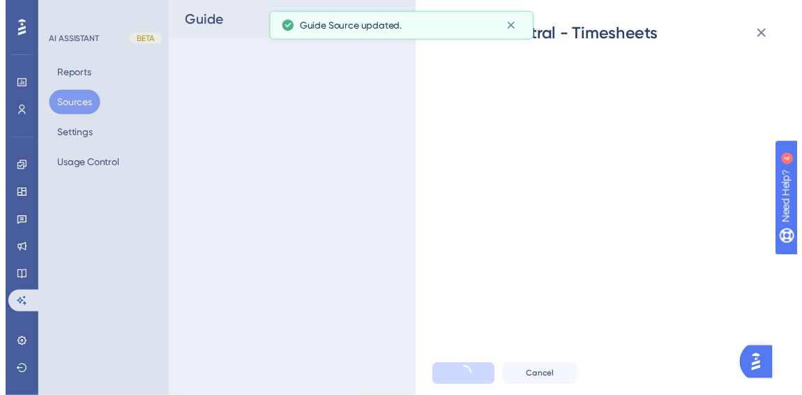
scroll to position [0, 0]
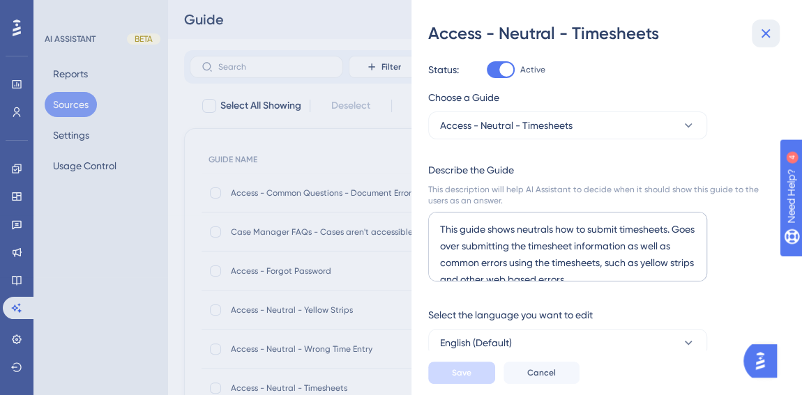
click at [762, 40] on icon at bounding box center [765, 33] width 17 height 17
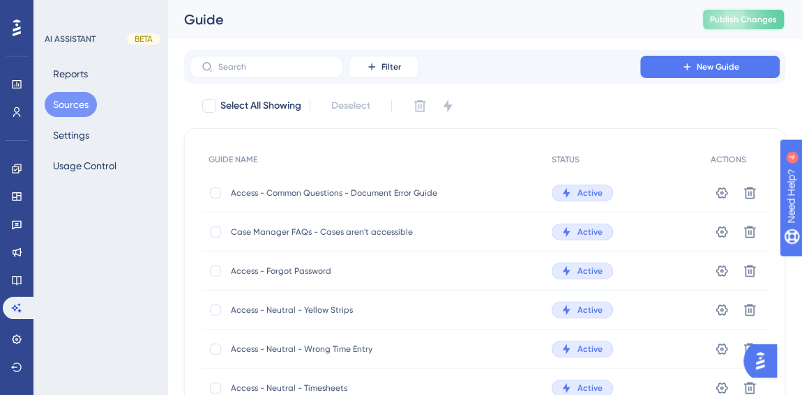
click at [746, 15] on span "Publish Changes" at bounding box center [743, 19] width 67 height 11
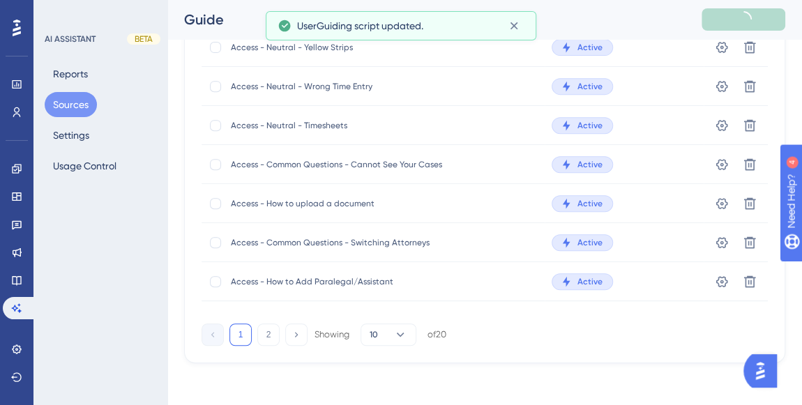
scroll to position [264, 0]
click at [318, 192] on div "Access - How to upload a document Access - How to upload a document" at bounding box center [342, 202] width 223 height 39
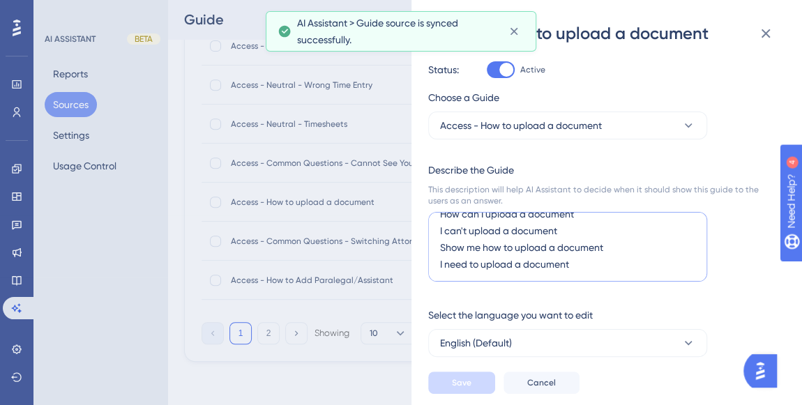
scroll to position [165, 0]
click at [592, 264] on textarea "This is a guide on how to upload documents to JAMS Access. If any user needs to…" at bounding box center [567, 247] width 279 height 70
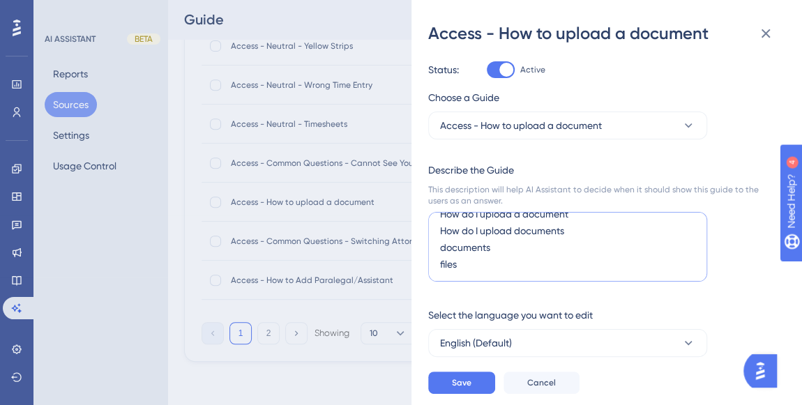
scroll to position [238, 0]
type textarea "This is a guide on how to upload documents to JAMS Access. If any user needs to…"
click at [475, 372] on div "Save Cancel" at bounding box center [623, 383] width 390 height 45
click at [469, 379] on span "Save" at bounding box center [462, 382] width 20 height 11
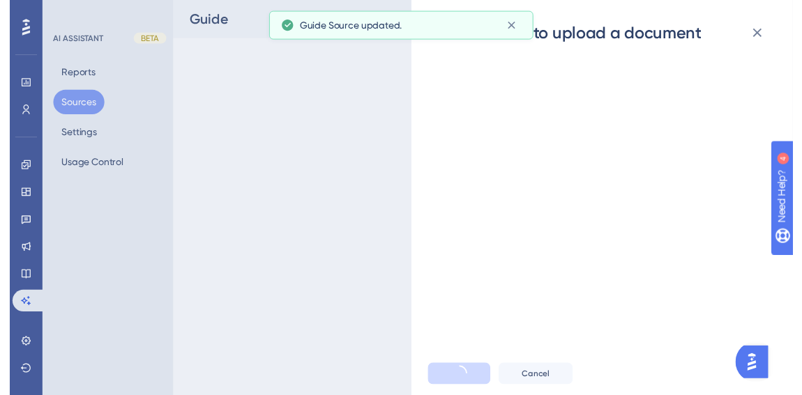
scroll to position [0, 0]
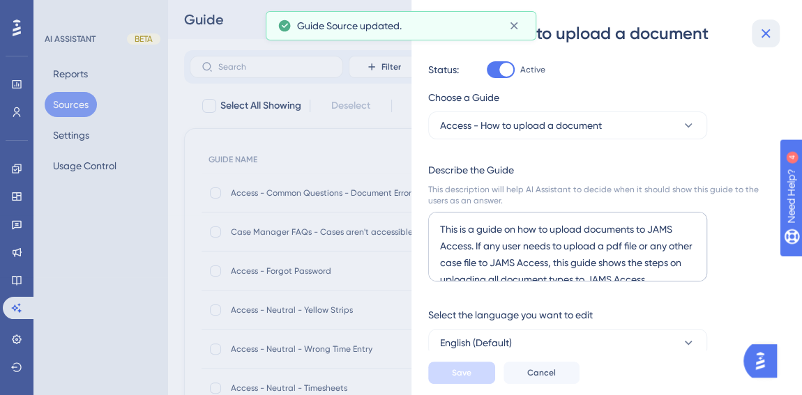
click at [764, 36] on icon at bounding box center [765, 33] width 17 height 17
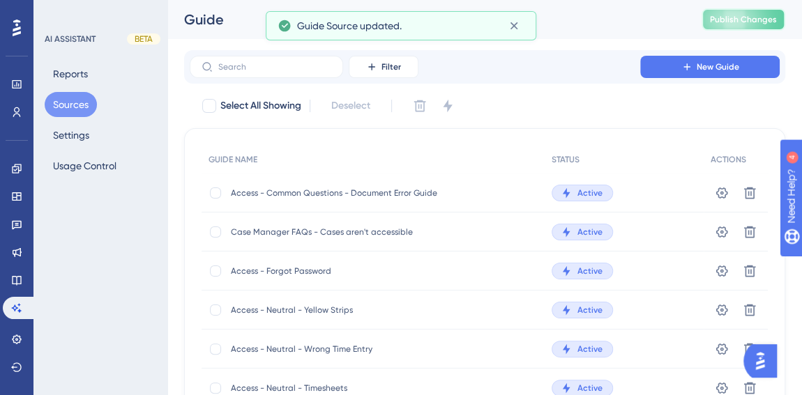
click at [754, 16] on span "Publish Changes" at bounding box center [743, 19] width 67 height 11
